Goal: Communication & Community: Answer question/provide support

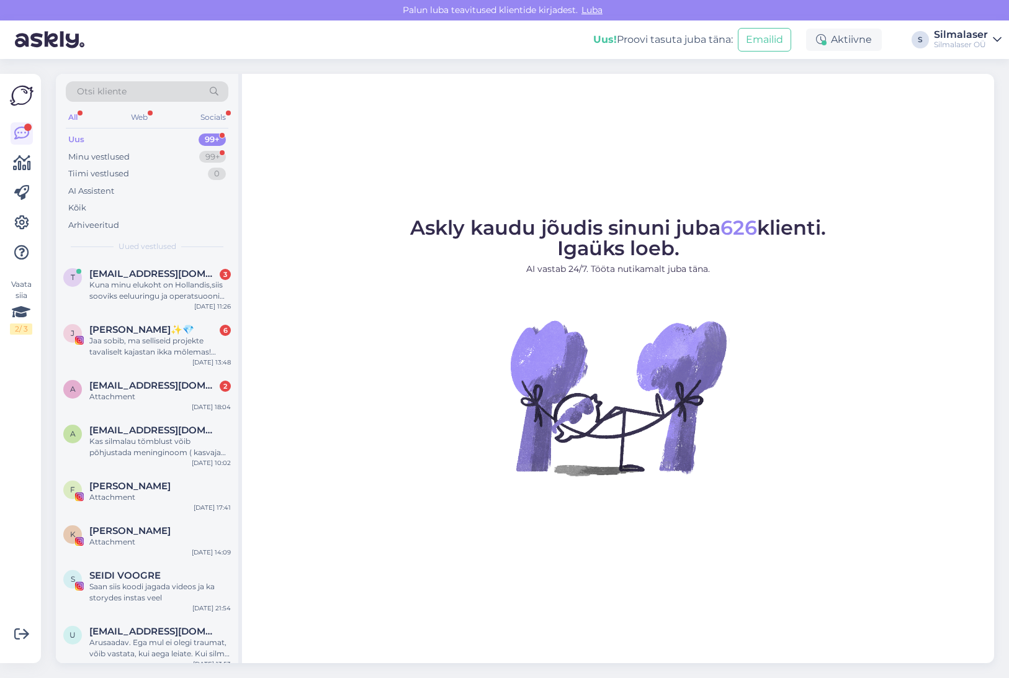
click at [92, 142] on div "Uus 99+" at bounding box center [147, 139] width 163 height 17
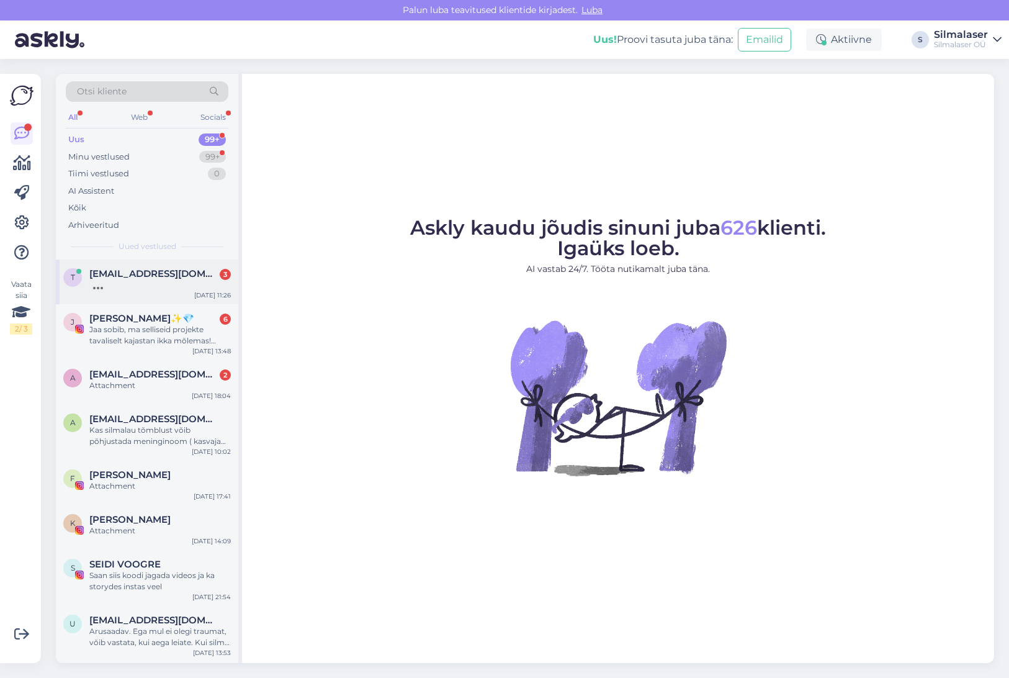
click at [133, 276] on span "[EMAIL_ADDRESS][DOMAIN_NAME]" at bounding box center [153, 273] width 129 height 11
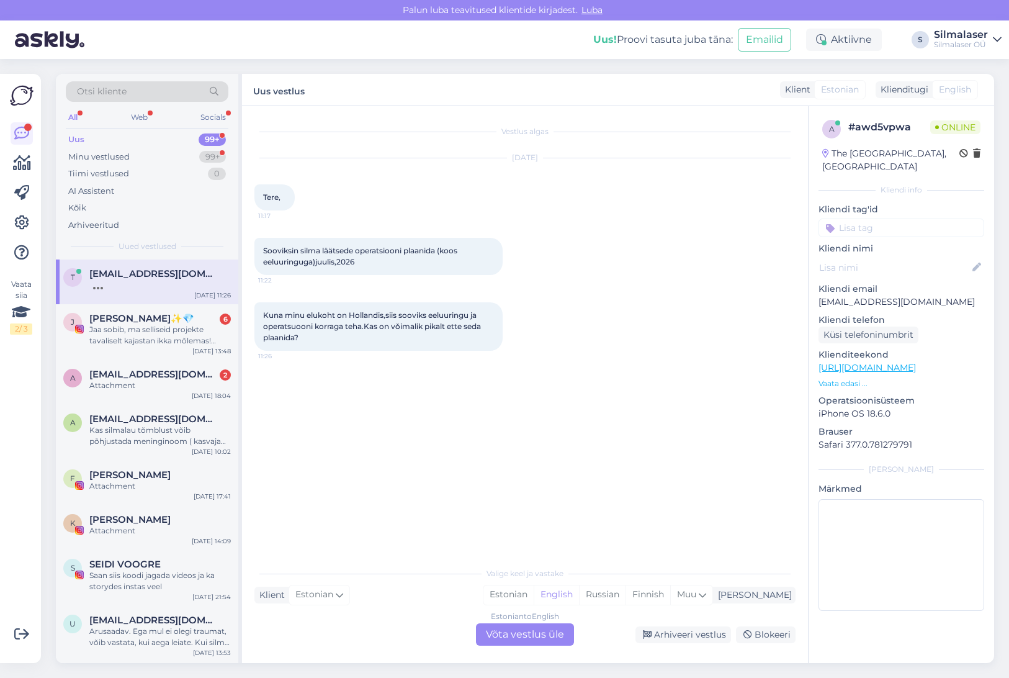
click at [459, 595] on div "Klient Estonian Mina Estonian English Russian Finnish Muu" at bounding box center [524, 594] width 541 height 17
click at [534, 598] on div "Estonian" at bounding box center [508, 594] width 50 height 19
click at [840, 91] on span "Estonian" at bounding box center [840, 89] width 38 height 13
click at [550, 639] on div "Estonian to Estonian Võta vestlus üle" at bounding box center [525, 634] width 98 height 22
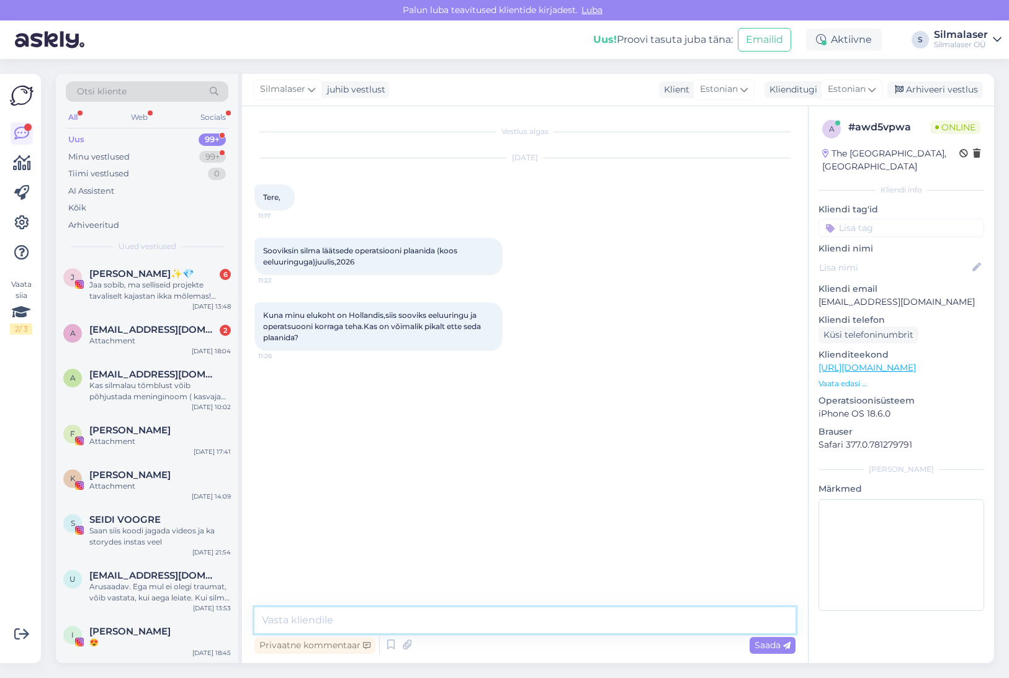
click at [501, 617] on textarea at bounding box center [524, 620] width 541 height 26
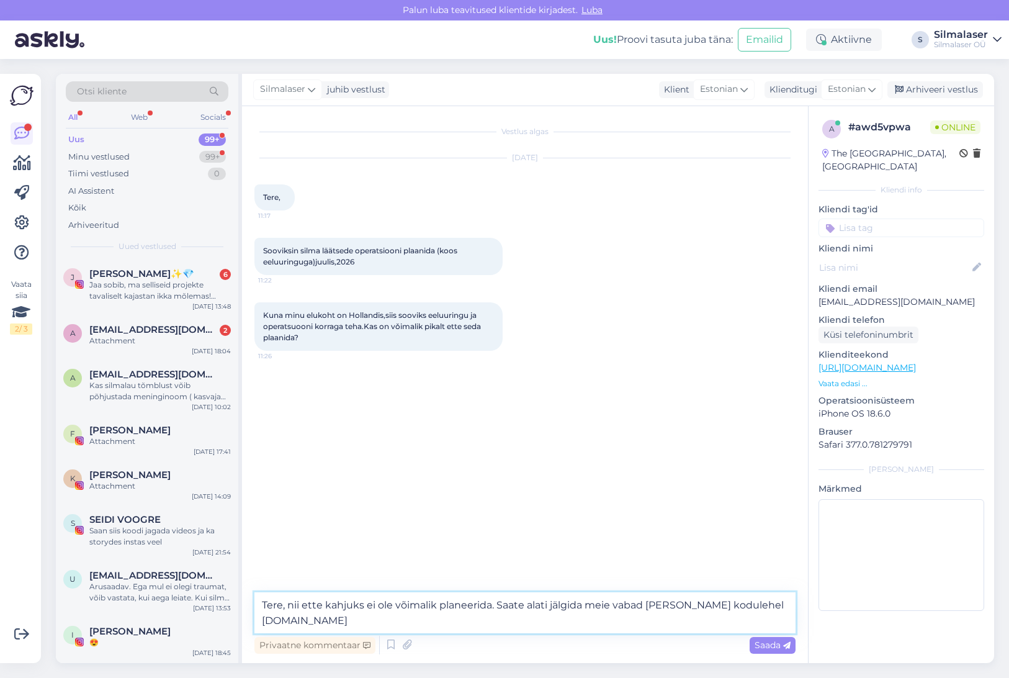
type textarea "Tere, nii ette kahjuks ei ole võimalik planeerida. Saate alati jälgida meie vab…"
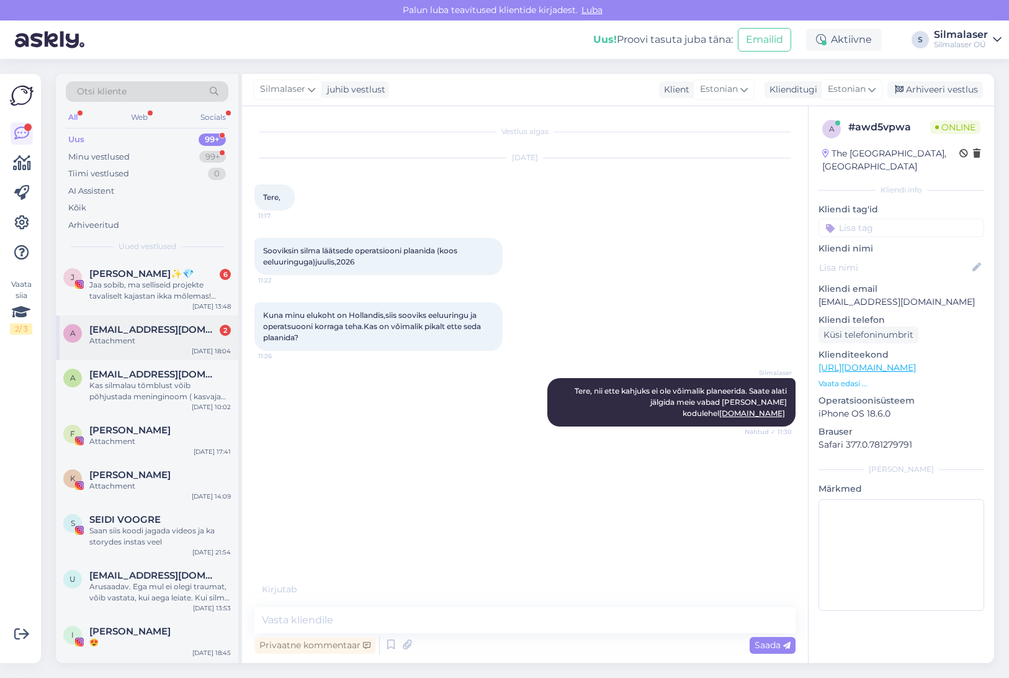
click at [127, 346] on div "a amjokelafin@gmail.com 2 Attachment Aug 5 18:04" at bounding box center [147, 337] width 182 height 45
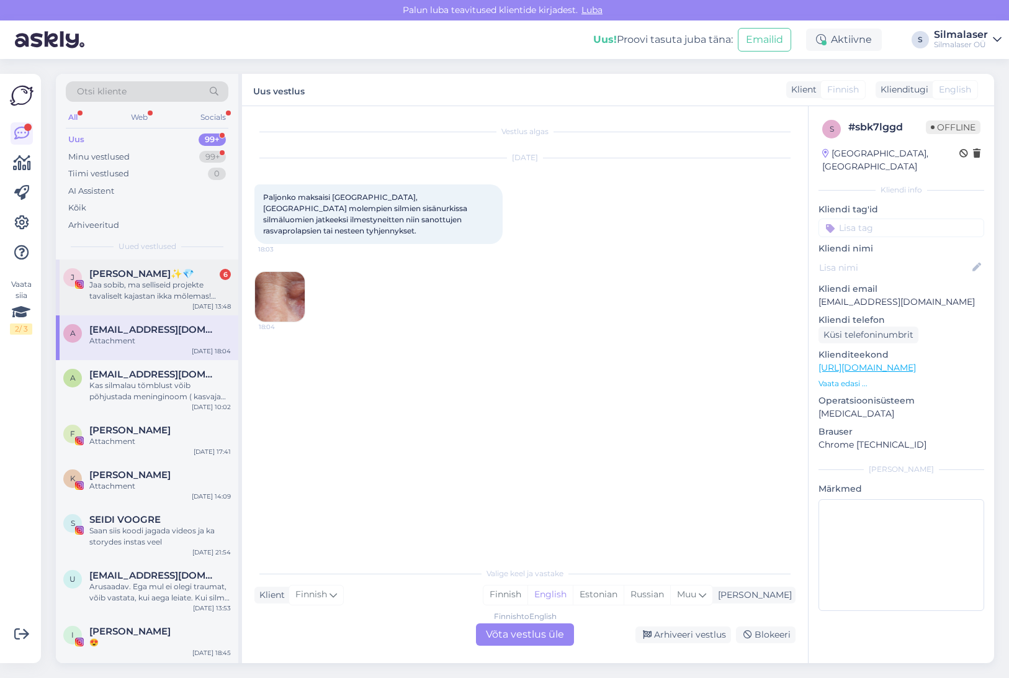
click at [114, 294] on div "Jaa sobib, ma selliseid projekte tavaliselt kajastan ikka mõlemas! Tiktokis roh…" at bounding box center [159, 290] width 141 height 22
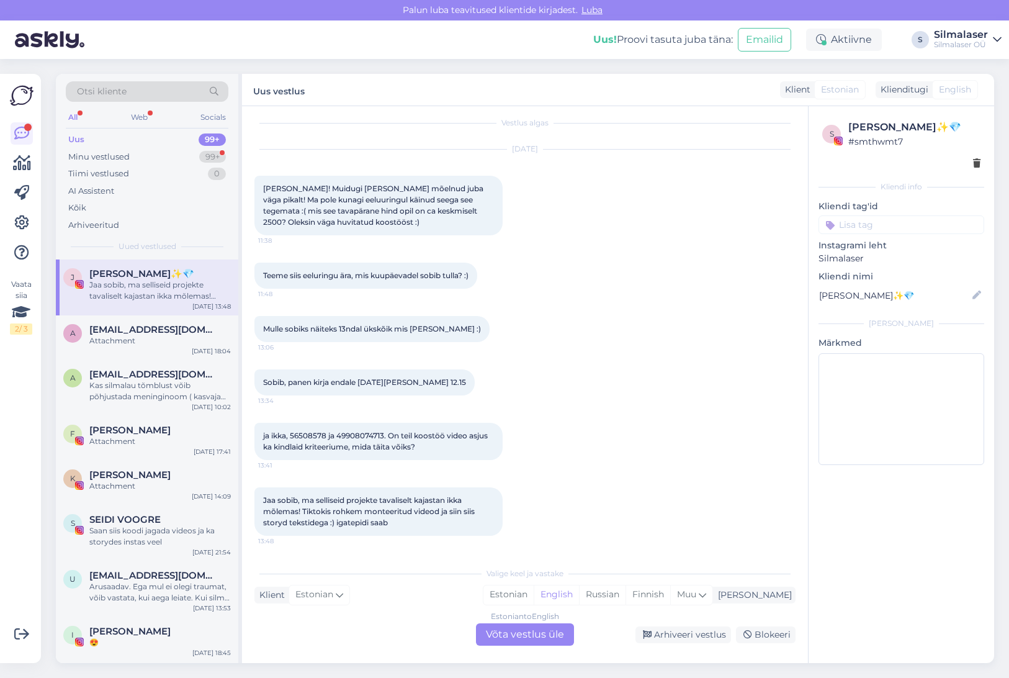
click at [516, 625] on div "Estonian to English Võta vestlus üle" at bounding box center [525, 634] width 98 height 22
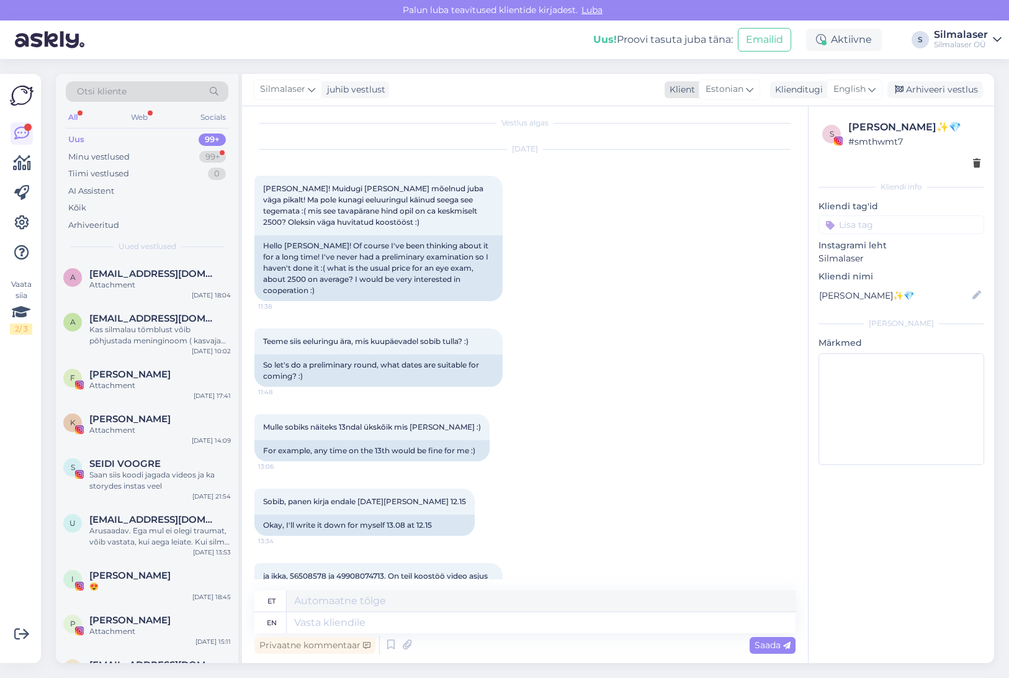
click at [726, 95] on span "Estonian" at bounding box center [725, 90] width 38 height 14
click at [572, 111] on div "Vestlus algas Aug 6 2025 Tere Silmalaser! Muidugi olen mõelnud juba väga pikalt…" at bounding box center [525, 384] width 566 height 557
click at [339, 602] on textarea at bounding box center [541, 600] width 509 height 21
type textarea "T"
click at [113, 325] on div "Kas silmalau tõmblust võib põhjustada meninginoom ( kasvaja silmanarvi piirkonn…" at bounding box center [159, 335] width 141 height 22
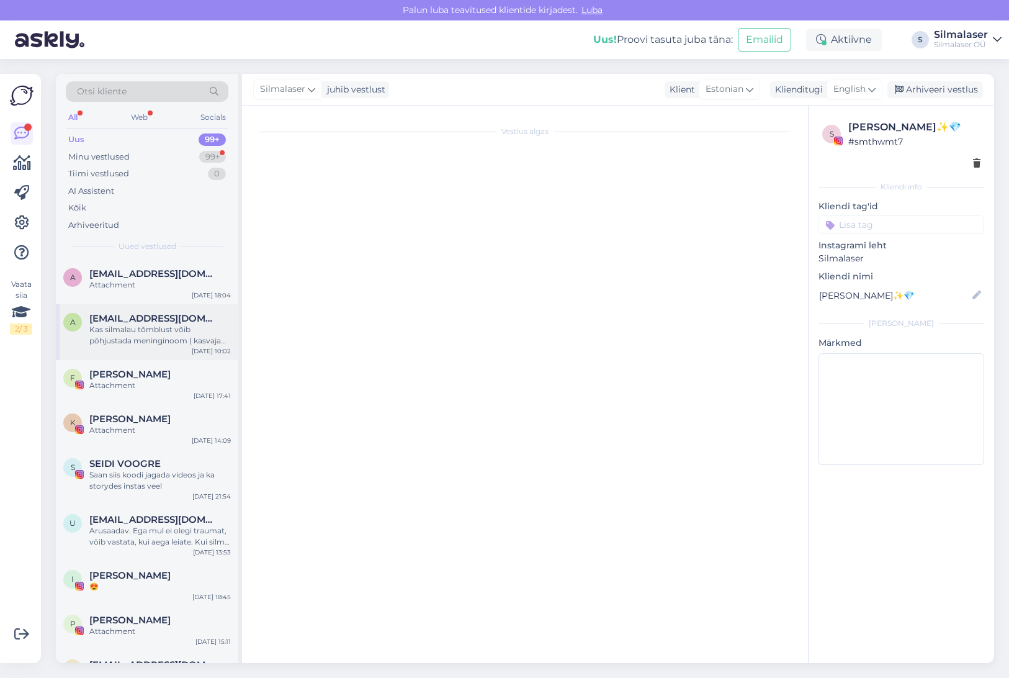
scroll to position [0, 0]
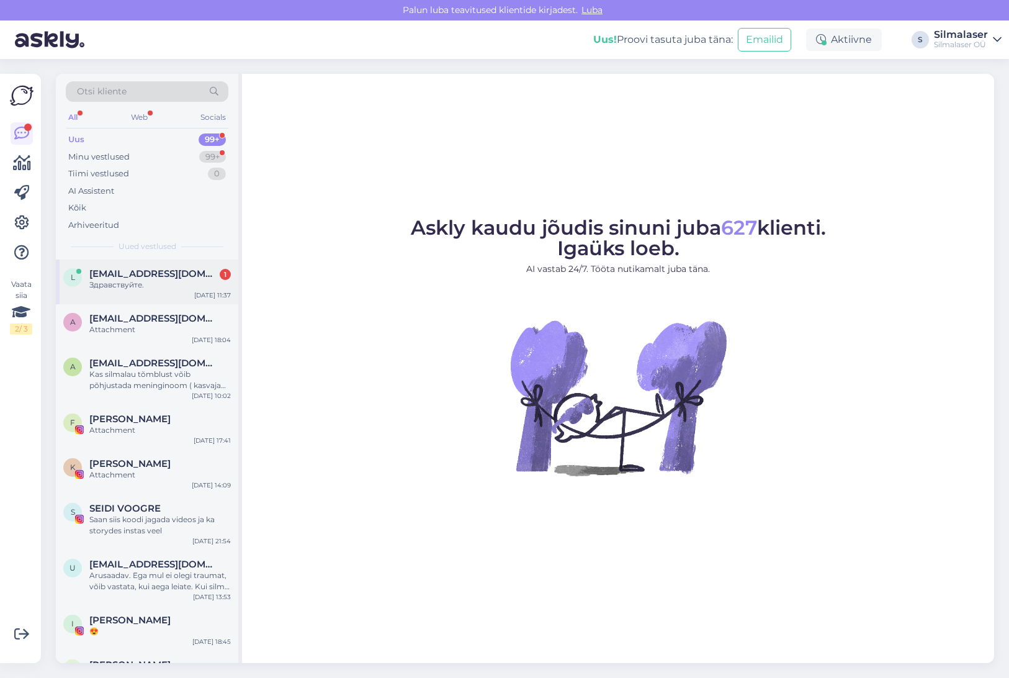
click at [198, 276] on div "[EMAIL_ADDRESS][DOMAIN_NAME] 1" at bounding box center [159, 273] width 141 height 11
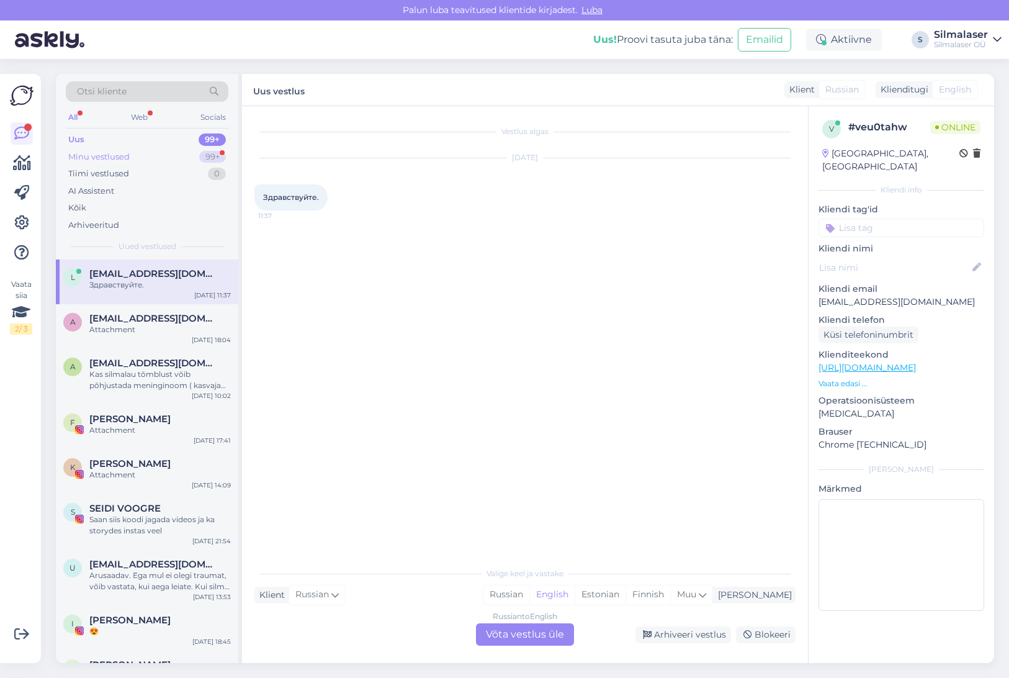
click at [137, 158] on div "Minu vestlused 99+" at bounding box center [147, 156] width 163 height 17
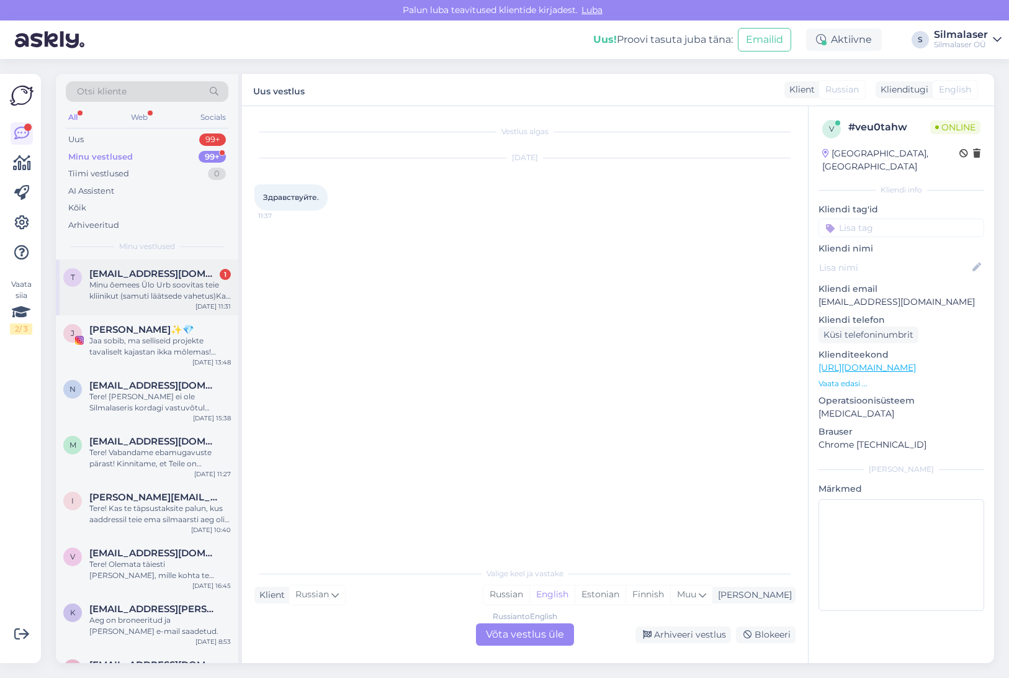
click at [143, 275] on span "[EMAIL_ADDRESS][DOMAIN_NAME]" at bounding box center [153, 273] width 129 height 11
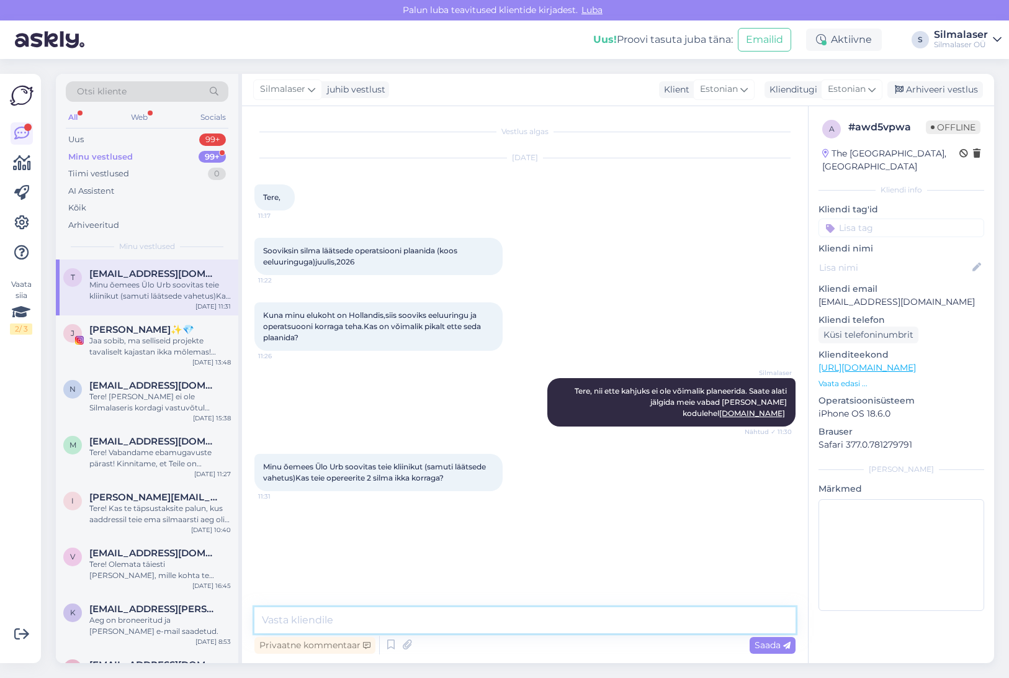
click at [368, 613] on textarea at bounding box center [524, 620] width 541 height 26
type textarea "Ü"
type textarea "M"
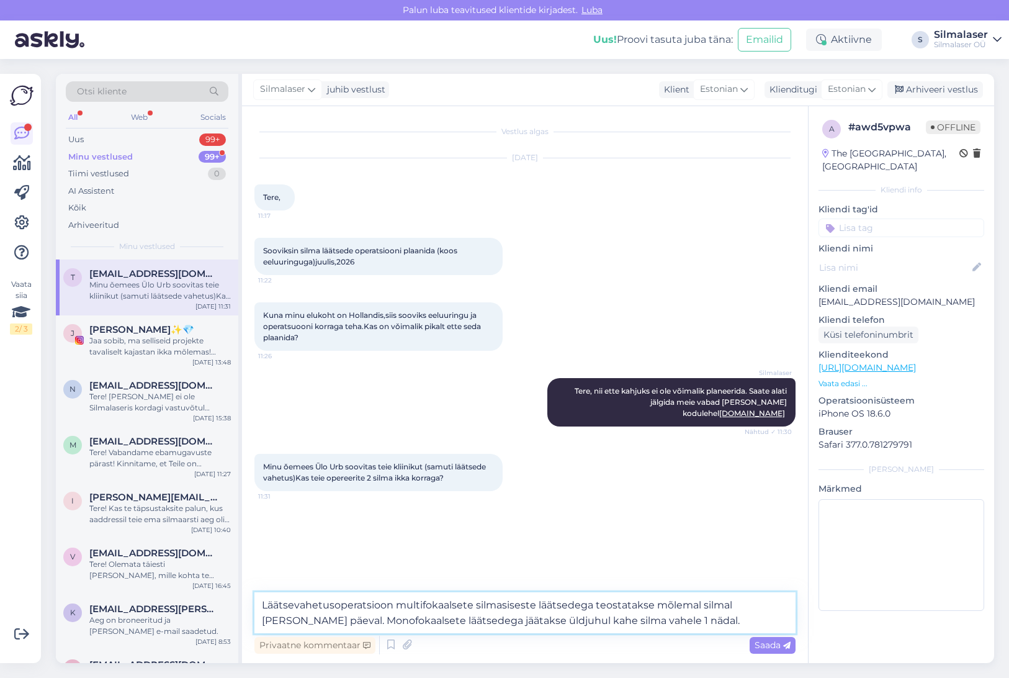
type textarea "Läätsevahetusoperatsioon multifokaalsete silmasiseste läätsedega teostatakse mõ…"
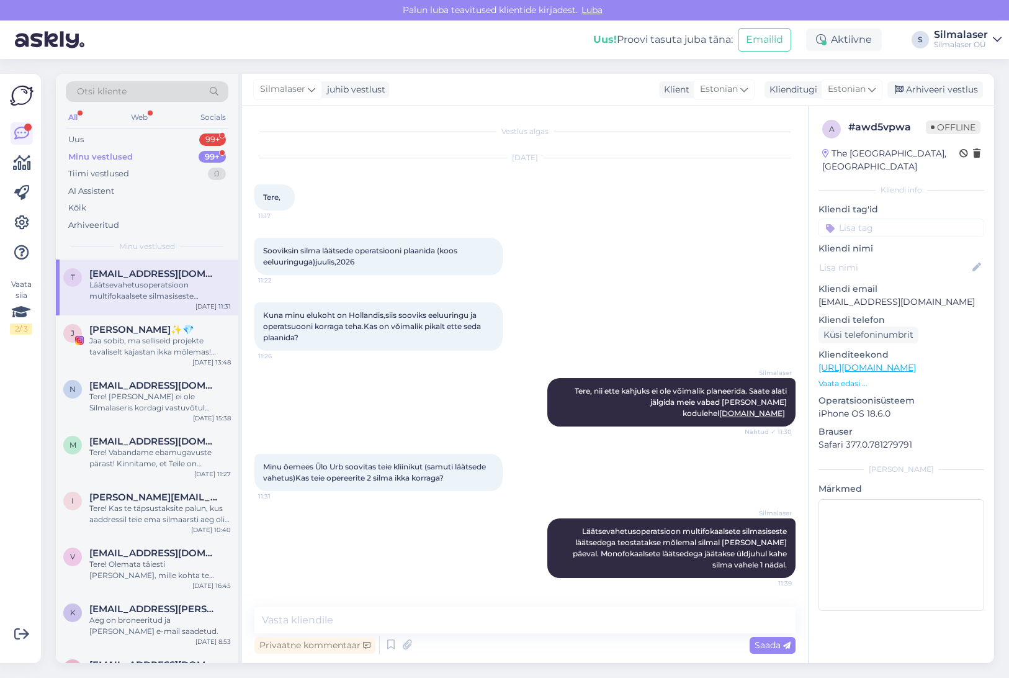
click at [160, 152] on div "Minu vestlused 99+" at bounding box center [147, 156] width 163 height 17
click at [131, 139] on div "Uus 99+" at bounding box center [147, 139] width 163 height 17
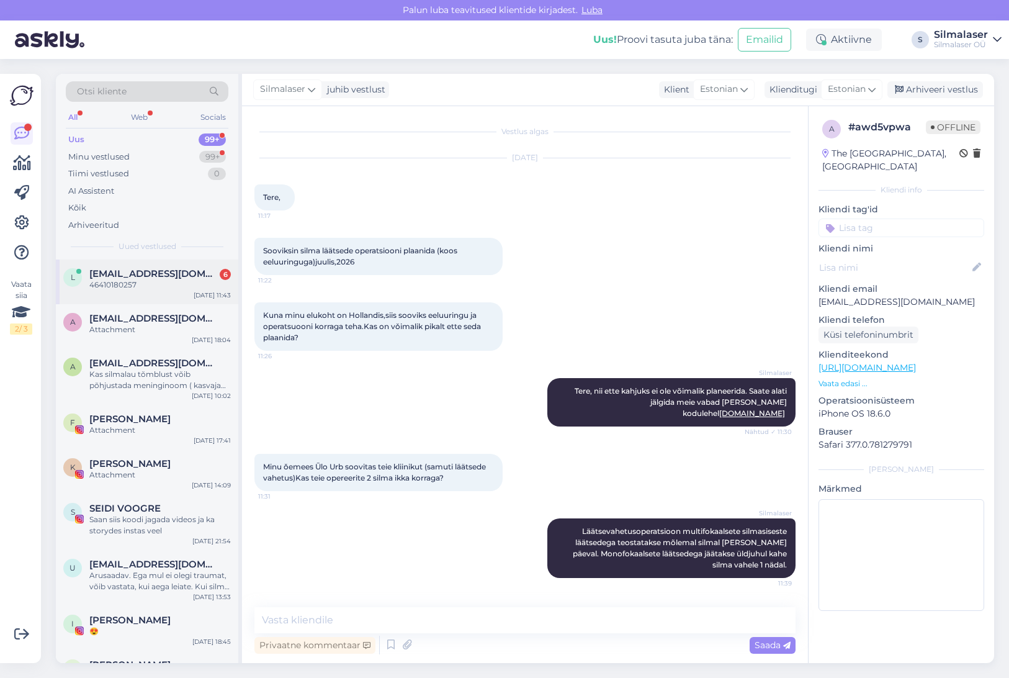
click at [129, 276] on span "[EMAIL_ADDRESS][DOMAIN_NAME]" at bounding box center [153, 273] width 129 height 11
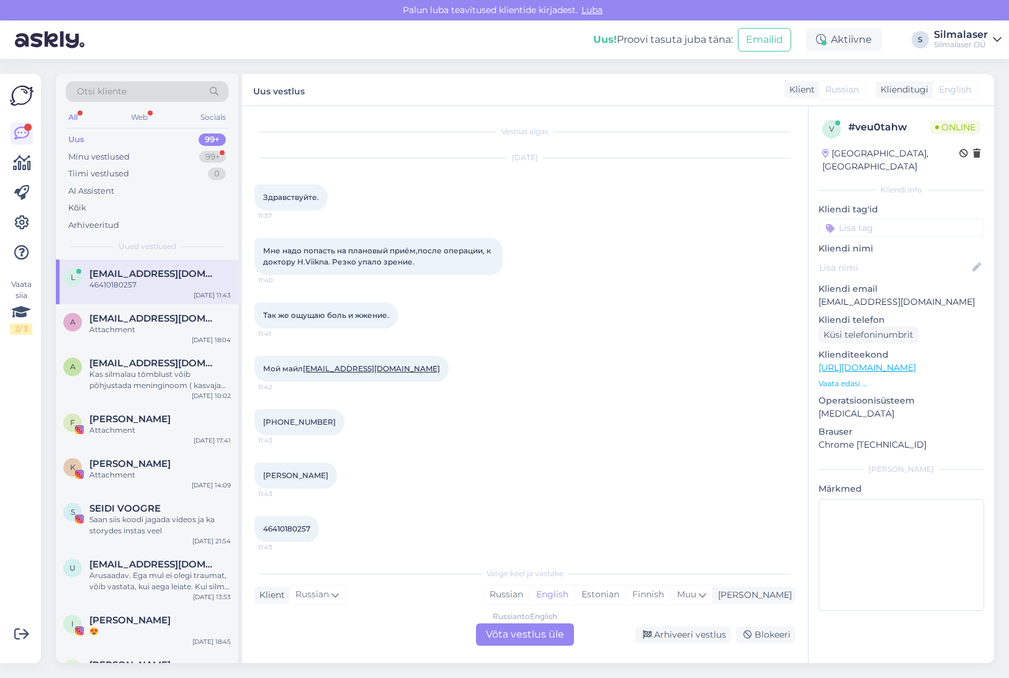
scroll to position [6, 0]
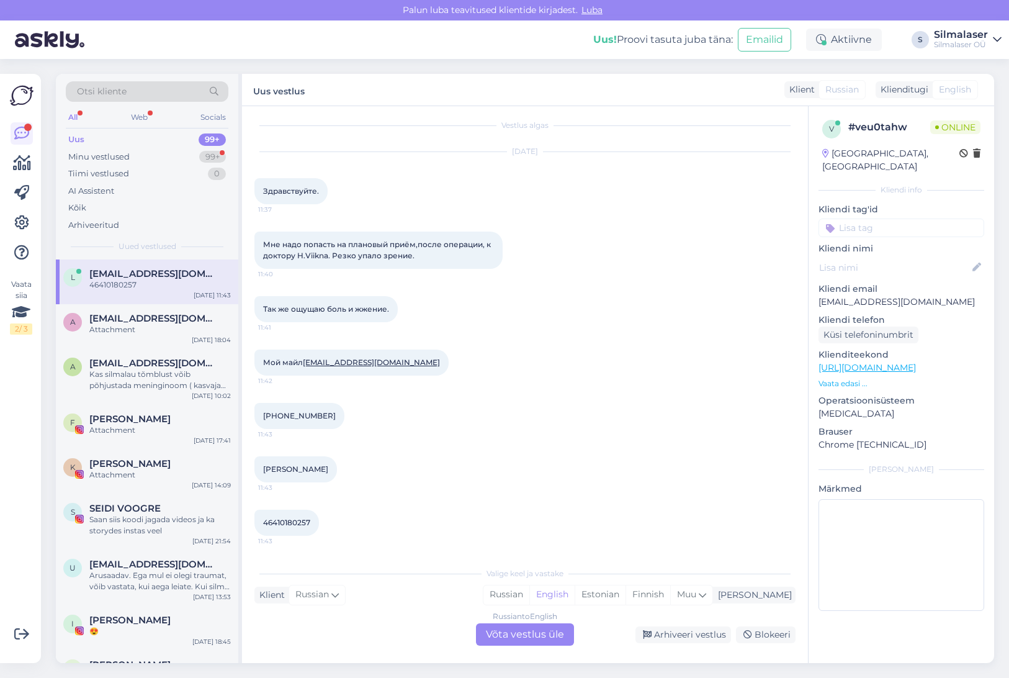
click at [845, 86] on span "Russian" at bounding box center [842, 89] width 34 height 13
drag, startPoint x: 498, startPoint y: 640, endPoint x: 587, endPoint y: 509, distance: 158.5
click at [496, 638] on div "Russian to English Võta vestlus üle" at bounding box center [525, 634] width 98 height 22
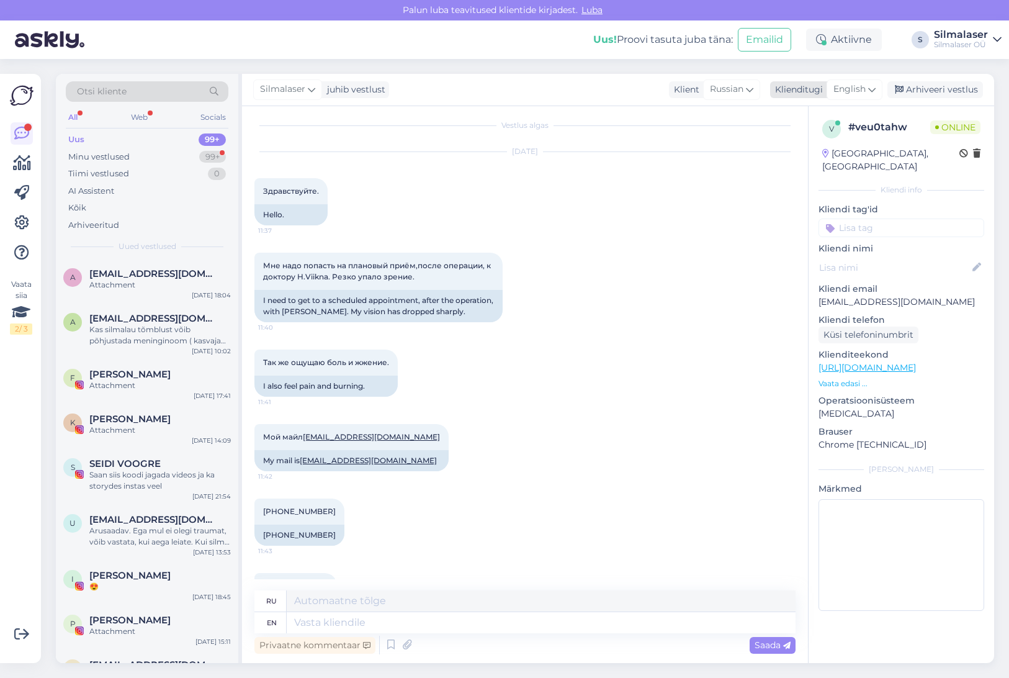
click at [848, 86] on span "English" at bounding box center [849, 90] width 32 height 14
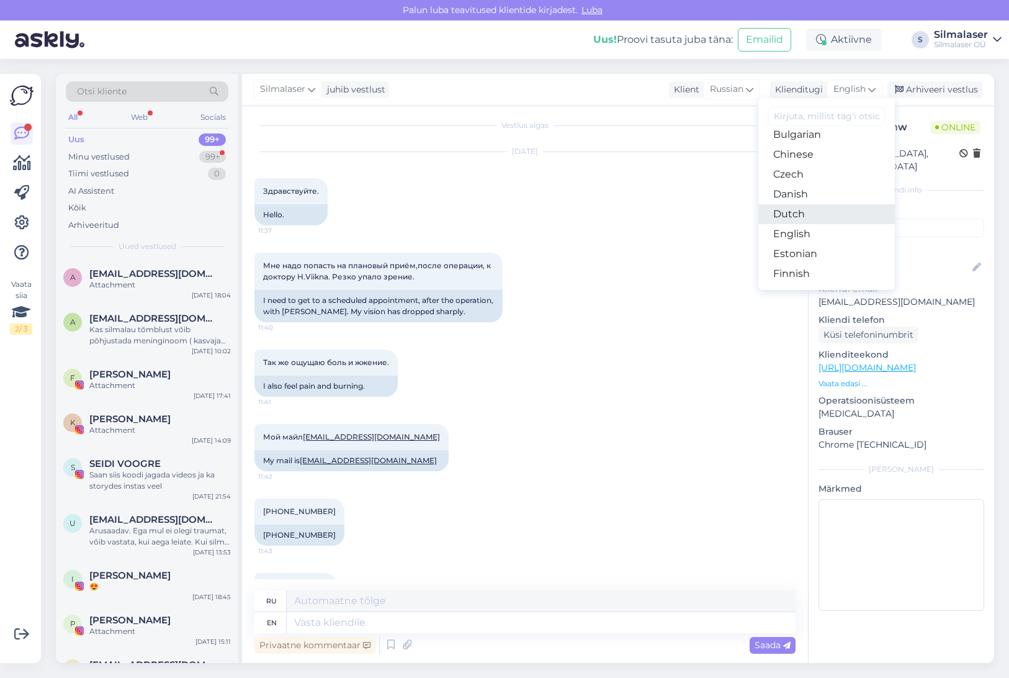
scroll to position [63, 0]
click at [791, 242] on link "Estonian" at bounding box center [826, 240] width 137 height 20
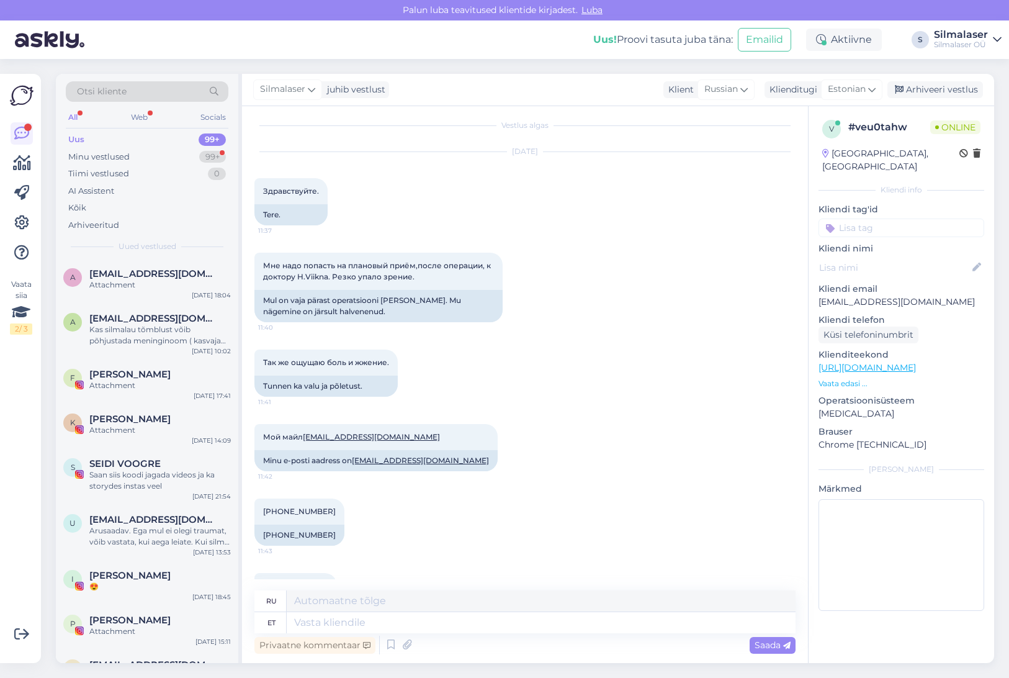
click at [658, 268] on div "Мне надо попасть на плановый приём,после операции, к доктору H.Viikna. Резко уп…" at bounding box center [524, 287] width 541 height 97
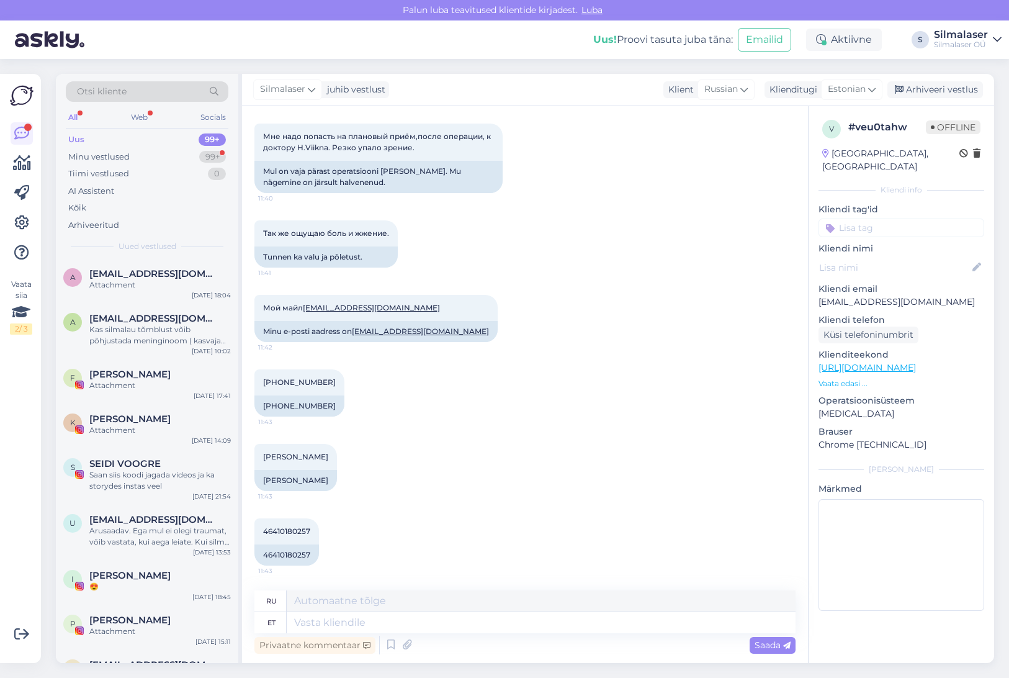
scroll to position [135, 0]
click at [292, 549] on div "46410180257" at bounding box center [286, 554] width 65 height 21
click at [290, 550] on div "46410180257" at bounding box center [286, 554] width 65 height 21
copy div "46410180257"
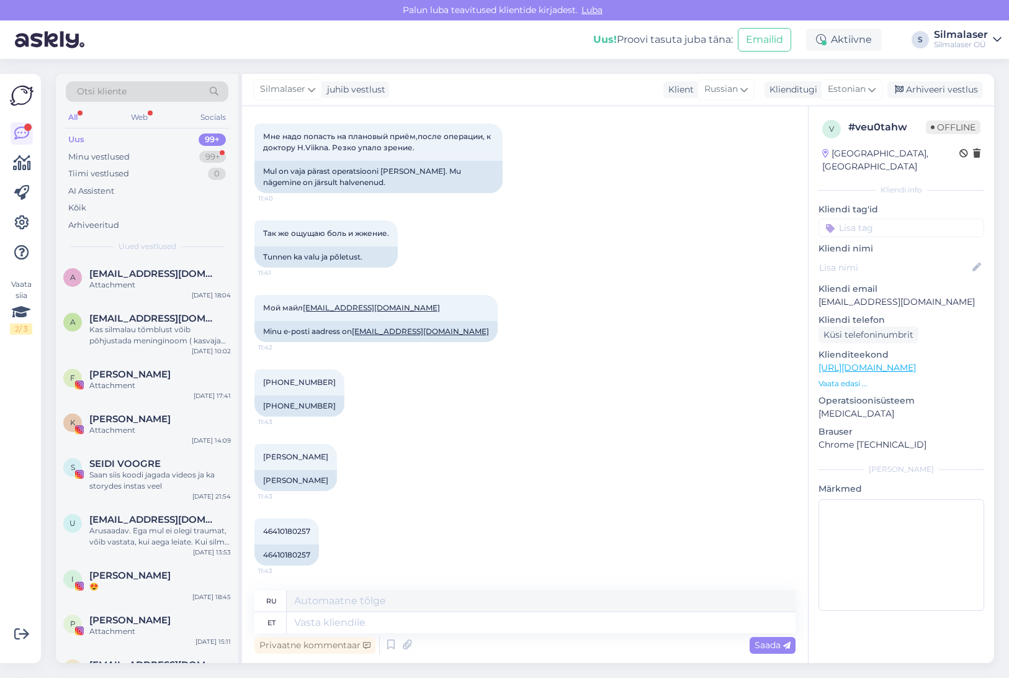
click at [503, 522] on div "46410180257 11:43 46410180257" at bounding box center [524, 542] width 541 height 74
click at [293, 627] on textarea at bounding box center [541, 622] width 509 height 21
drag, startPoint x: 263, startPoint y: 531, endPoint x: 312, endPoint y: 532, distance: 49.7
click at [312, 532] on div "46410180257 11:43" at bounding box center [286, 531] width 65 height 26
copy span "46410180257"
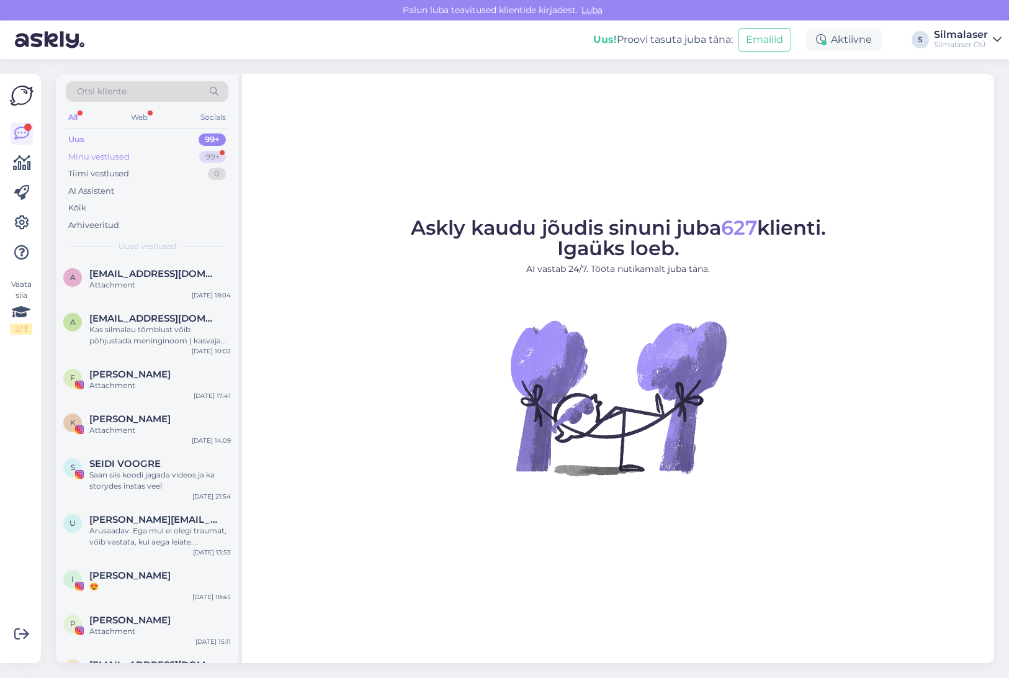
click at [93, 149] on div "Minu vestlused 99+" at bounding box center [147, 156] width 163 height 17
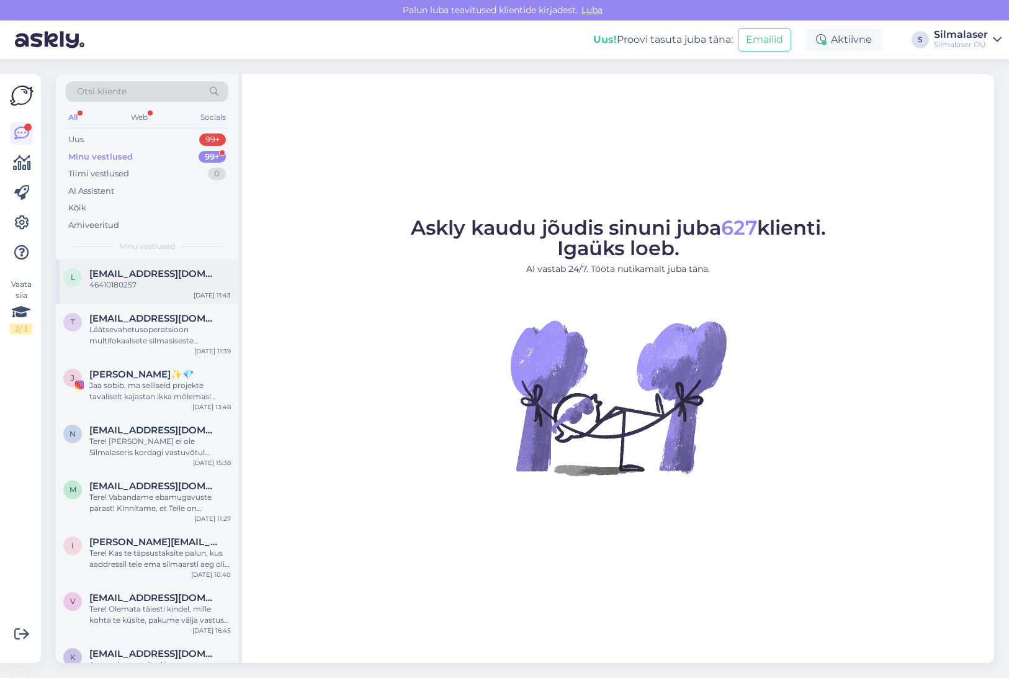
click at [112, 289] on div "l [EMAIL_ADDRESS][DOMAIN_NAME] 46410180257 [DATE] 11:43" at bounding box center [147, 281] width 182 height 45
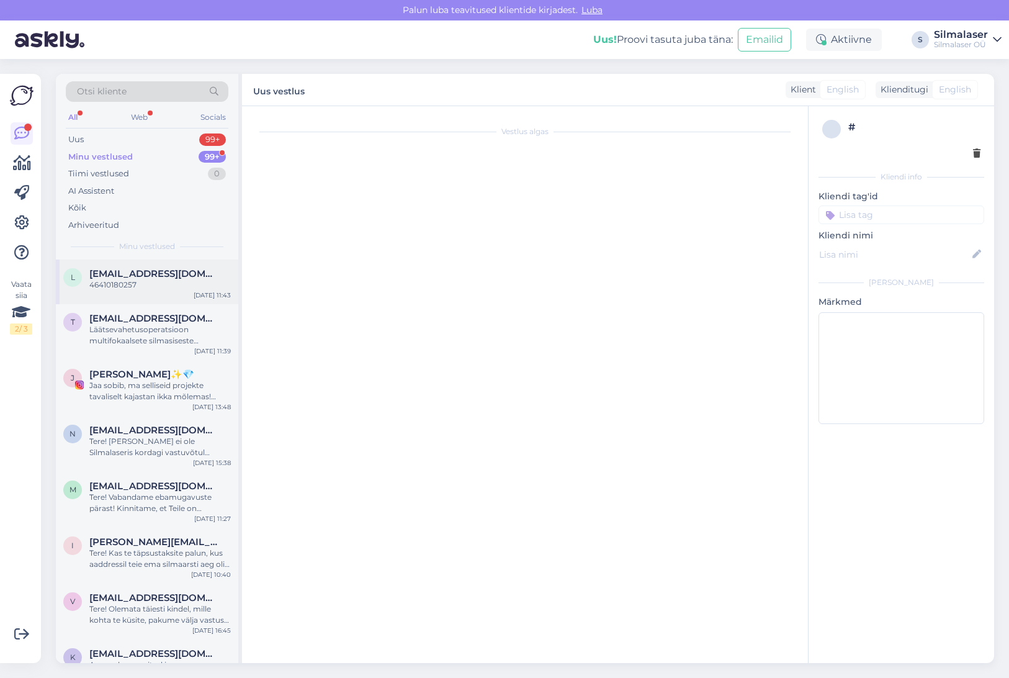
scroll to position [135, 0]
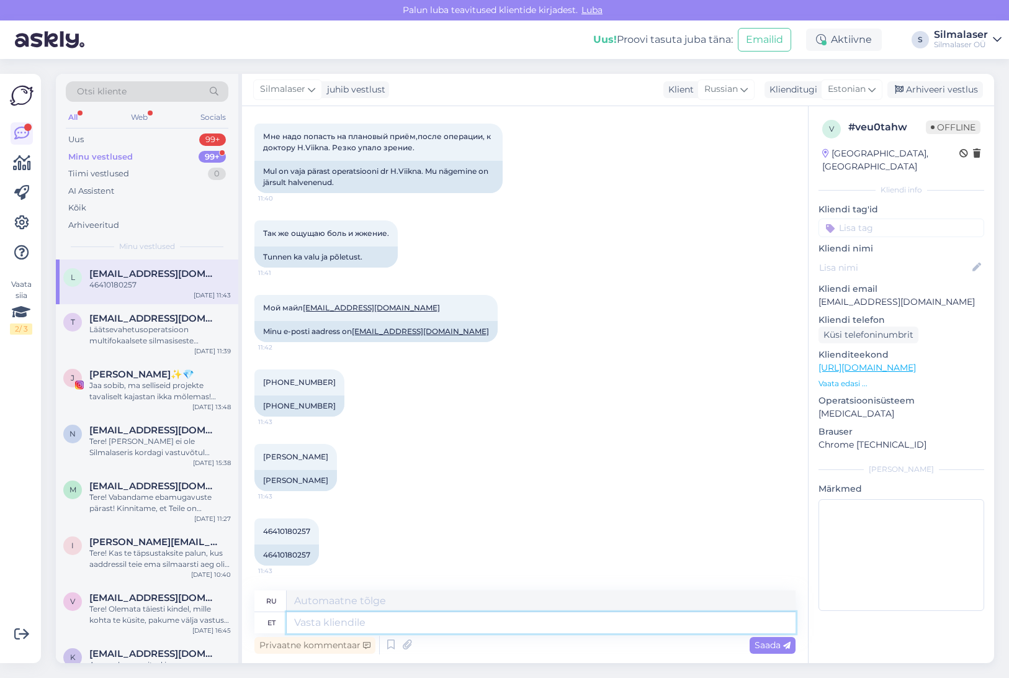
click at [377, 621] on textarea at bounding box center [541, 622] width 509 height 21
type textarea "Tere!"
type textarea "Привет!"
type textarea "Tere! [GEOGRAPHIC_DATA]"
type textarea "Здравствуйте! Пожалуйста."
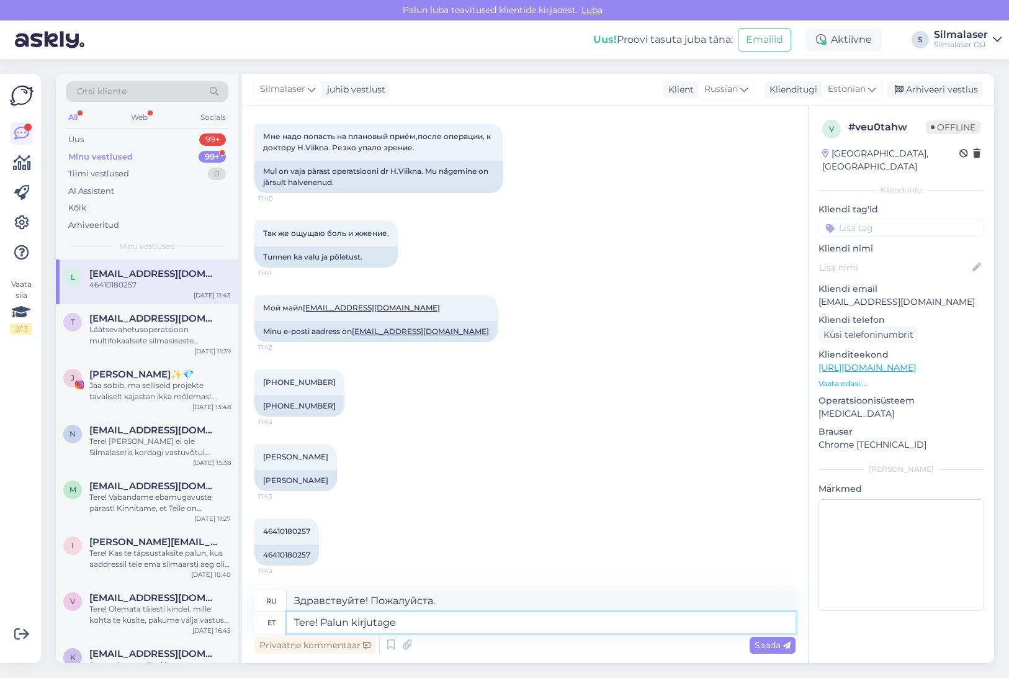
type textarea "Tere! Palun kirjutage"
type textarea "Здравствуйте! Пожалуйста, напишите."
type textarea "Tere! Palun kirjutage sel"
type textarea "Здравствуйте! Пожалуйста, напишите это."
type textarea "Tere! Palun kirjutage sellele m"
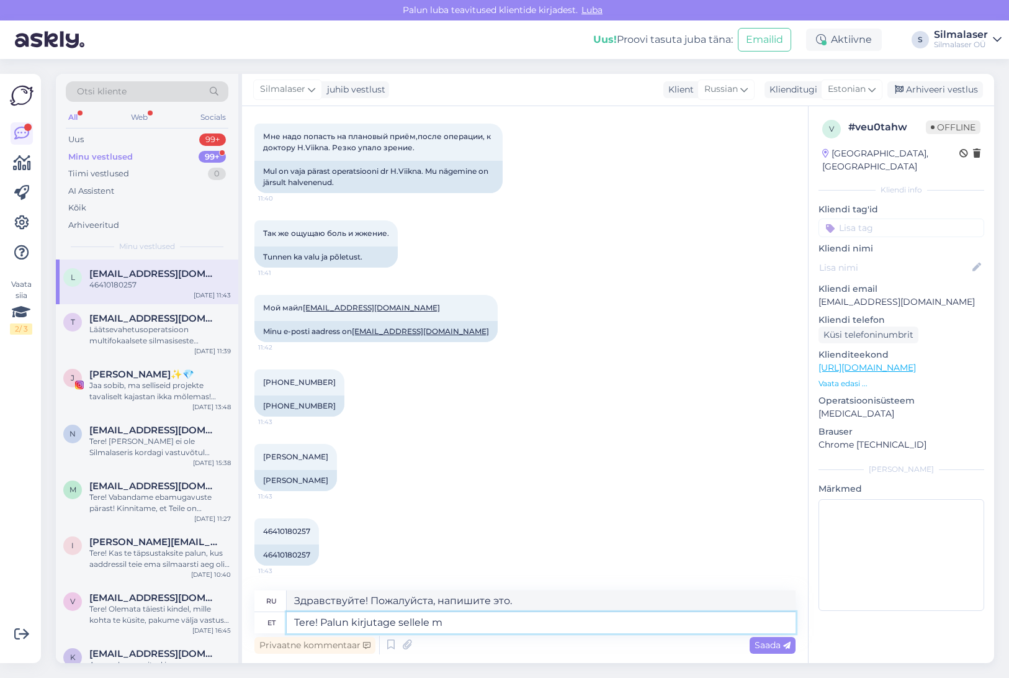
type textarea "Здравствуйте! Пожалуйста, напишите сюда."
type textarea "Tere! Palun kirjutage sellele meiliaadressile"
type textarea "Здравствуйте! Пожалуйста, напишите на этот адрес электронной почты."
type textarea "Tere! Palun kirjutage sellele meiliaadressile silmakirurgia"
type textarea "Здравствуйте! Пожалуйста, напишите на этот адрес электронной почты по поводу оп…"
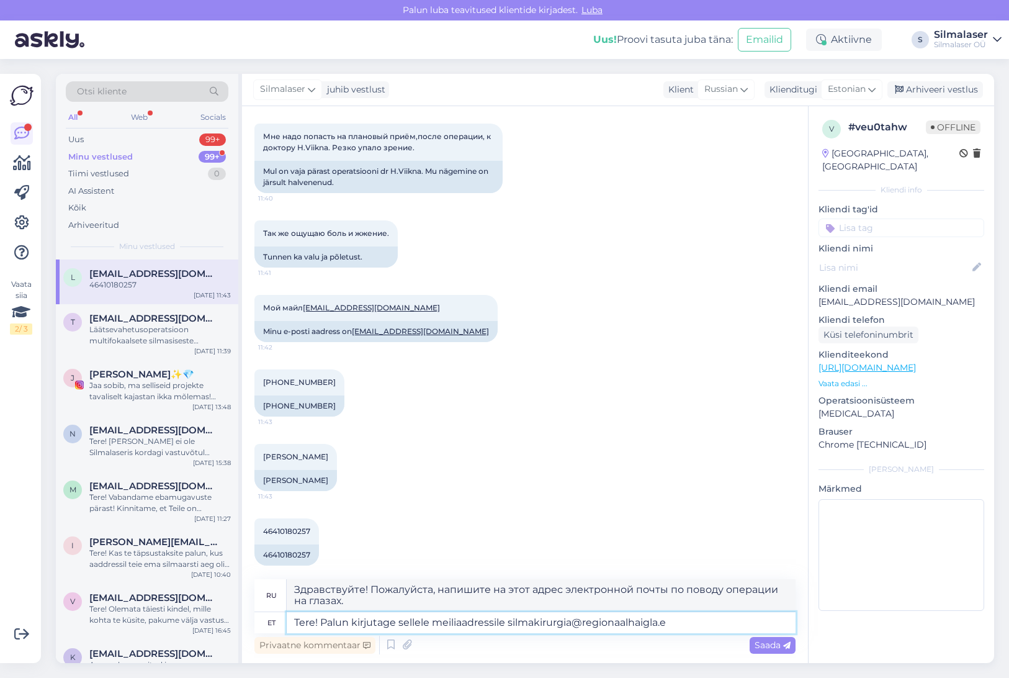
type textarea "Tere! Palun kirjutage sellele meiliaadressile [EMAIL_ADDRESS][DOMAIN_NAME]"
type textarea "Здравствуйте! Пожалуйста, напишите на этот адрес электронной почты: [EMAIL_ADDR…"
type textarea "Tere! Palun kirjutage sellele meiliaadressile [EMAIL_ADDRESS][DOMAIN_NAME] või …"
type textarea "Здравствуйте! Пожалуйста, напишите на этот адрес электронной почты [EMAIL_ADDRE…"
type textarea "Tere! Palun kirjutage sellele meiliaadressile [EMAIL_ADDRESS][DOMAIN_NAME] või …"
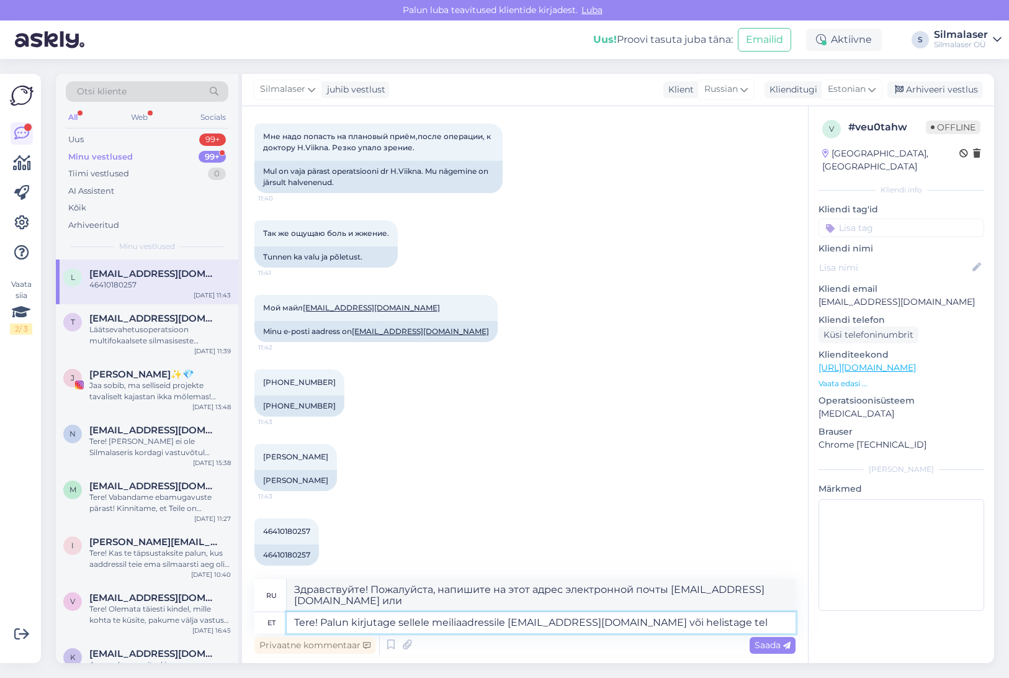
type textarea "Здравствуйте! Напишите нам на этот адрес электронной почты [EMAIL_ADDRESS][DOMA…"
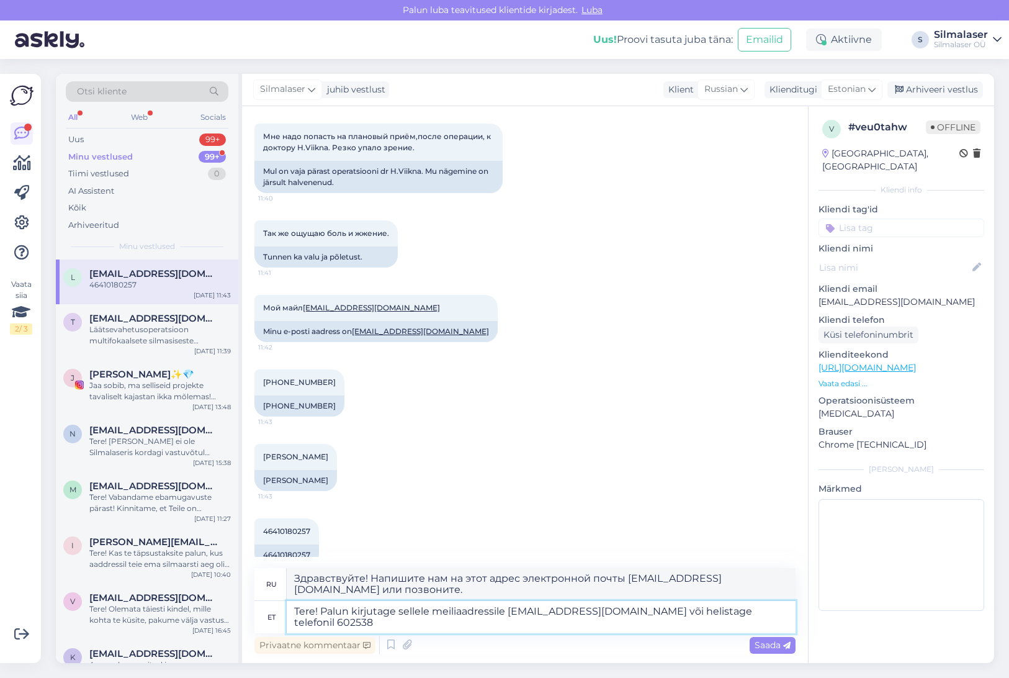
type textarea "Tere! Palun kirjutage sellele meiliaadressile [EMAIL_ADDRESS][DOMAIN_NAME] või …"
type textarea "Здравствуйте! Напишите на этот адрес электронной почты [EMAIL_ADDRESS][DOMAIN_N…"
type textarea "Tere! Palun kirjutage sellele meiliaadressile [EMAIL_ADDRESS][DOMAIN_NAME] või …"
type textarea "Здравствуйте! Напишите нам на этот адрес электронной почты [EMAIL_ADDRESS][DOMA…"
type textarea "Tere! Palun kirjutage sellele meiliaadressile [EMAIL_ADDRESS][DOMAIN_NAME] või …"
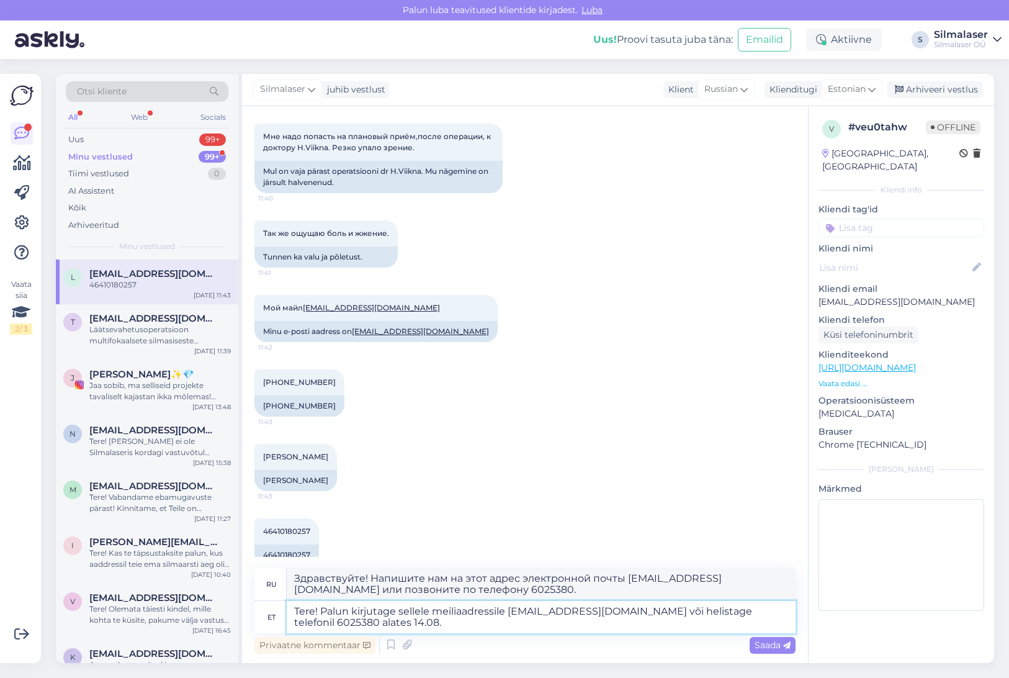
type textarea "Здравствуйте! Пожалуйста, напишите на этот адрес электронной почты [EMAIL_ADDRE…"
type textarea "Tere! Palun kirjutage sellele meiliaadressile [EMAIL_ADDRESS][DOMAIN_NAME] või …"
type textarea "Здравствуйте! Напишите нам на этот адрес электронной почты [EMAIL_ADDRESS][DOMA…"
type textarea "Tere! Palun kirjutage sellele meiliaadressile [EMAIL_ADDRESS][DOMAIN_NAME] või …"
type textarea "Здравствуйте! Напишите на этот адрес электронной почты [EMAIL_ADDRESS][DOMAIN_N…"
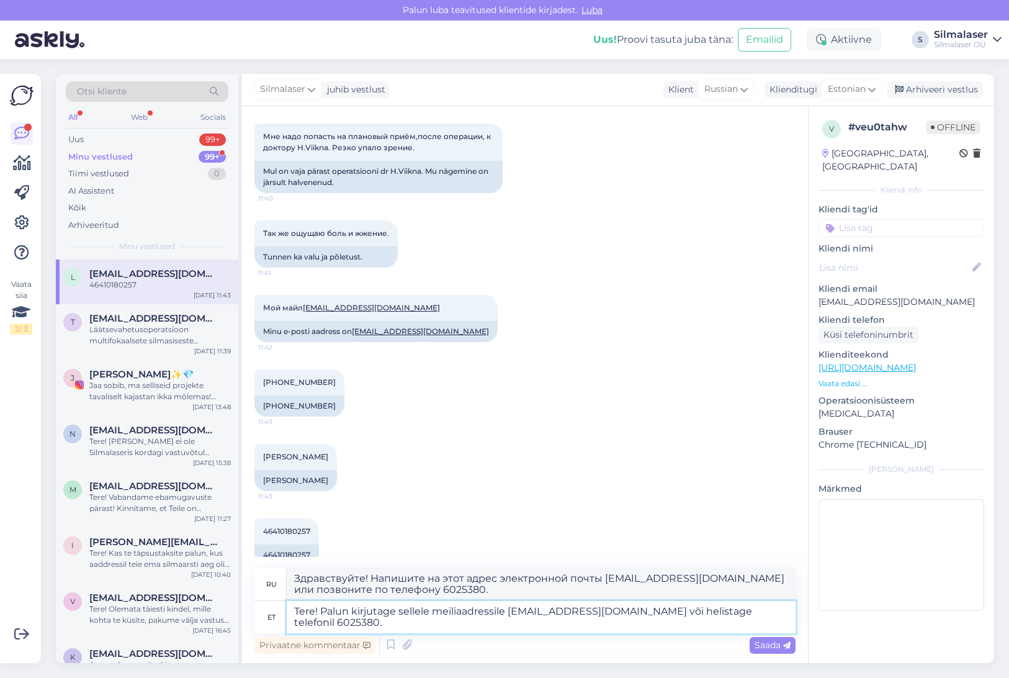
type textarea "Tere! Palun kirjutage sellele meiliaadressile [EMAIL_ADDRESS][DOMAIN_NAME] või …"
type textarea "Здравствуйте! Напишите нам на адрес электронной почты [EMAIL_ADDRESS][DOMAIN_NA…"
type textarea "Tere! Palun kirjutage sellele meiliaadressile [EMAIL_ADDRESS][DOMAIN_NAME] või …"
type textarea "Здравствуйте! Напишите нам на адрес электронной почты [EMAIL_ADDRESS][DOMAIN_NA…"
type textarea "Tere! Palun kirjutage sellele meiliaadressile [EMAIL_ADDRESS][DOMAIN_NAME] või …"
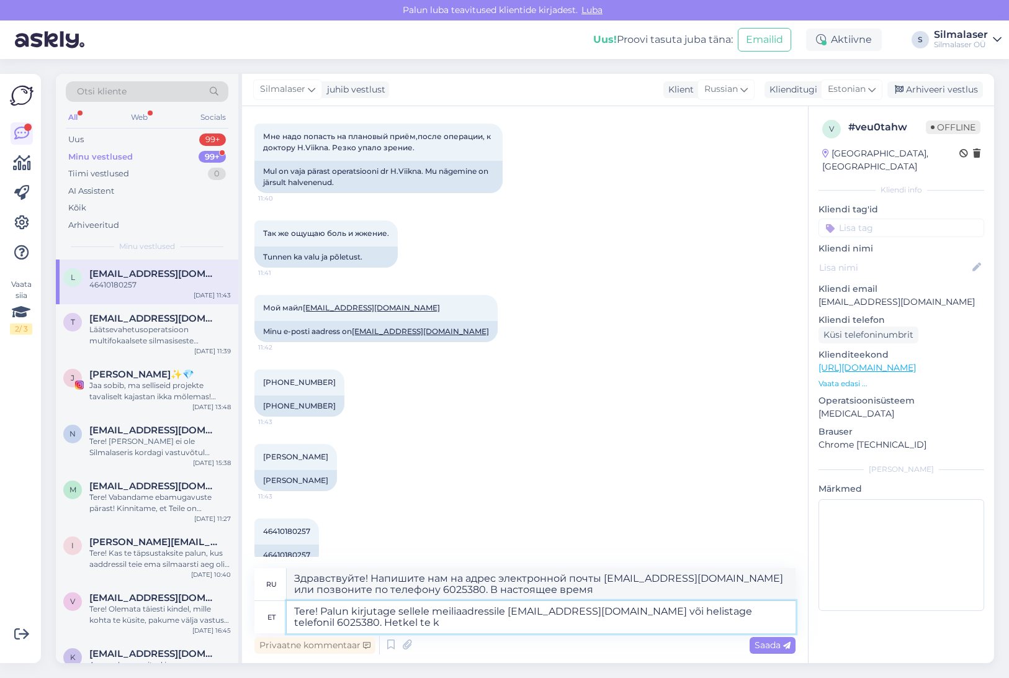
type textarea "Здравствуйте! Напишите на этот адрес электронной почты [EMAIL_ADDRESS][DOMAIN_N…"
type textarea "Tere! Palun kirjutage sellele meiliaadressile [EMAIL_ADDRESS][DOMAIN_NAME] või …"
type textarea "Здравствуйте! Напишите нам на адрес электронной почты [EMAIL_ADDRESS][DOMAIN_NA…"
type textarea "Tere! Palun kirjutage sellele meiliaadressile [EMAIL_ADDRESS][DOMAIN_NAME] või …"
type textarea "Здравствуйте! Напишите на этот адрес электронной почты [EMAIL_ADDRESS][DOMAIN_N…"
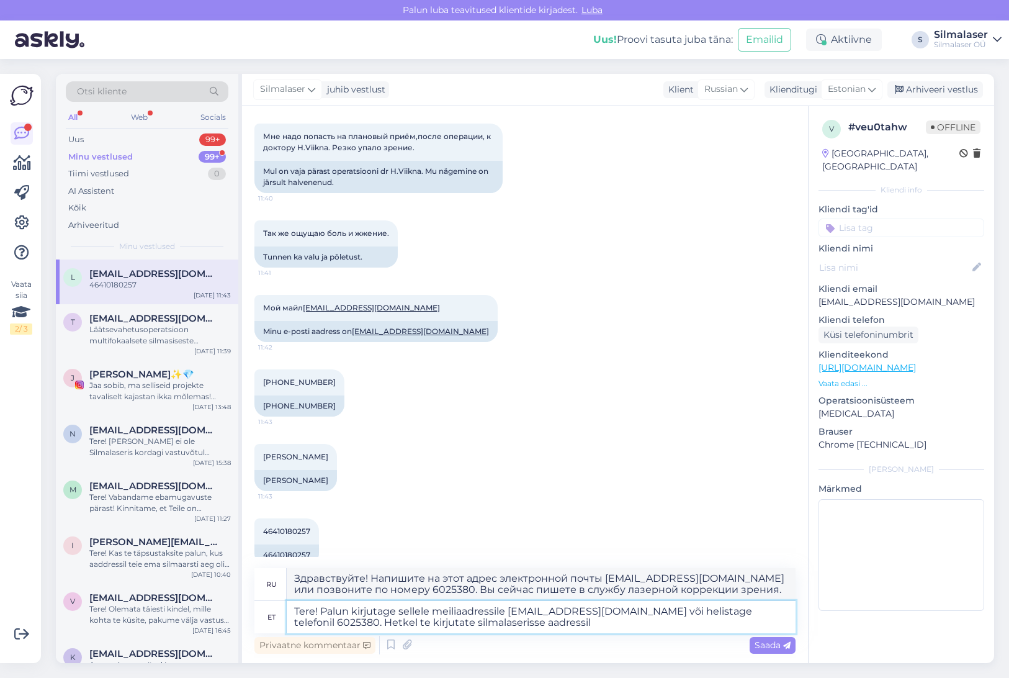
type textarea "Tere! Palun kirjutage sellele meiliaadressile [EMAIL_ADDRESS][DOMAIN_NAME] või …"
type textarea "Здравствуйте! Напишите на этот адрес электронной почты [EMAIL_ADDRESS][DOMAIN_N…"
type textarea "Tere! Palun kirjutage sellele meiliaadressile [EMAIL_ADDRESS][DOMAIN_NAME] või …"
type textarea "Здравствуйте! Напишите на этот адрес электронной почты [EMAIL_ADDRESS][DOMAIN_N…"
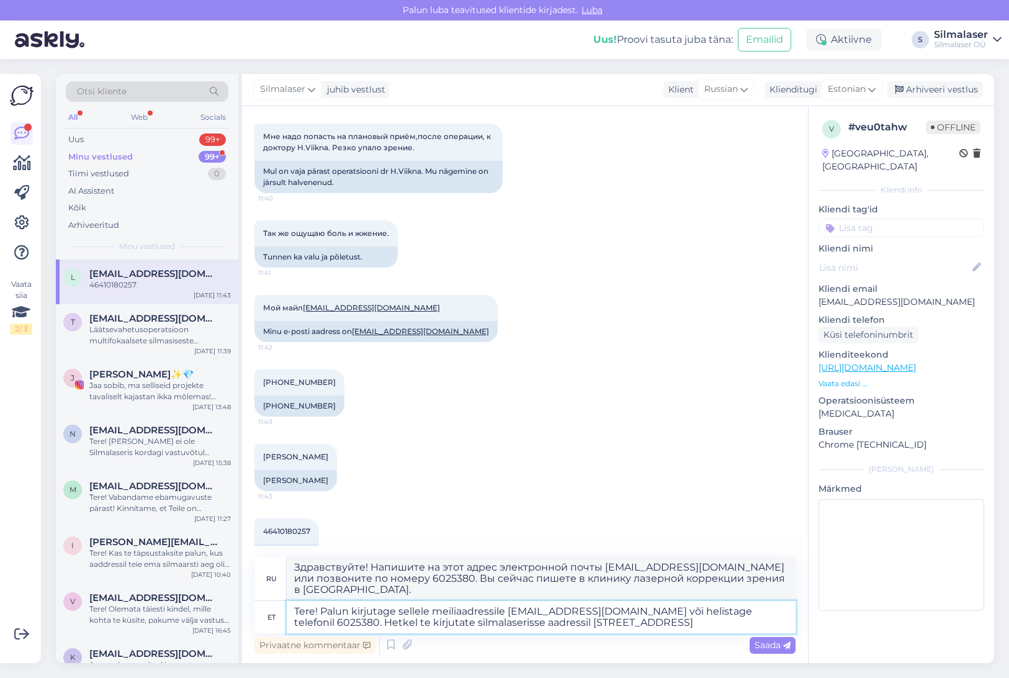
type textarea "Tere! Palun kirjutage sellele meiliaadressile [EMAIL_ADDRESS][DOMAIN_NAME] või …"
type textarea "Здравствуйте! Напишите на этот адрес электронной почты [EMAIL_ADDRESS][DOMAIN_N…"
type textarea "Tere! Palun kirjutage sellele meiliaadressile [EMAIL_ADDRESS][DOMAIN_NAME] või …"
type textarea "Здравствуйте! Напишите на адрес электронной почты [EMAIL_ADDRESS][DOMAIN_NAME] …"
type textarea "Tere! Palun kirjutage sellele meiliaadressile [EMAIL_ADDRESS][DOMAIN_NAME] või …"
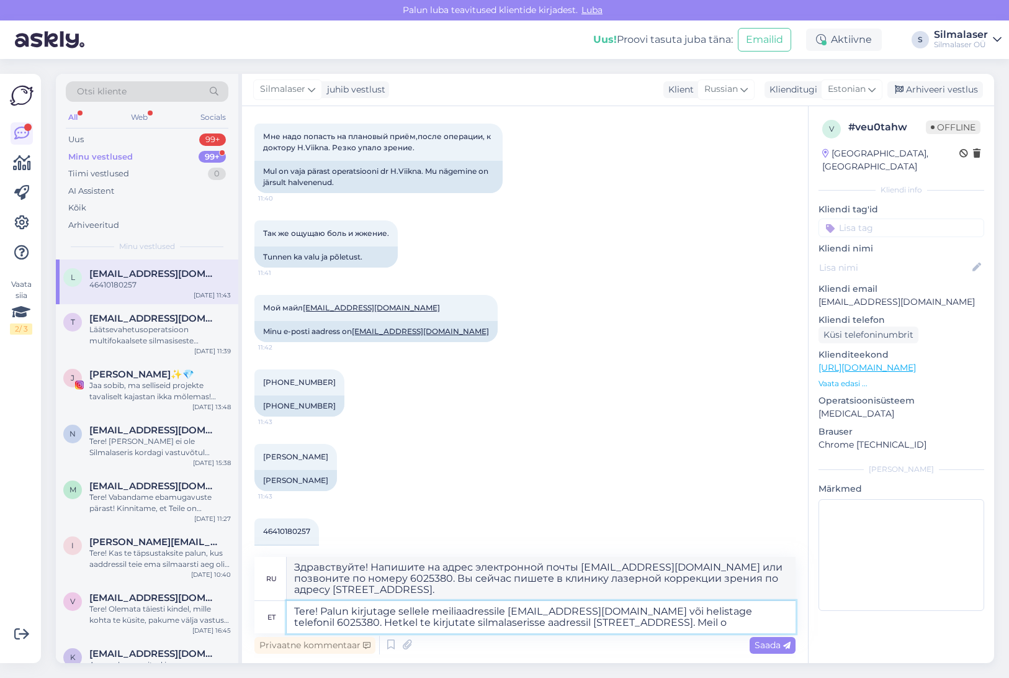
type textarea "Здравствуйте! Напишите на этот адрес электронной почты [EMAIL_ADDRESS][DOMAIN_N…"
type textarea "Tere! Palun kirjutage sellele meiliaadressile [EMAIL_ADDRESS][DOMAIN_NAME] või …"
type textarea "Здравствуйте! Напишите на этот адрес электронной почты [EMAIL_ADDRESS][DOMAIN_N…"
type textarea "Tere! Palun kirjutage sellele meiliaadressile [EMAIL_ADDRESS][DOMAIN_NAME] või …"
type textarea "Здравствуйте! Напишите на этот адрес электронной почты [EMAIL_ADDRESS][DOMAIN_N…"
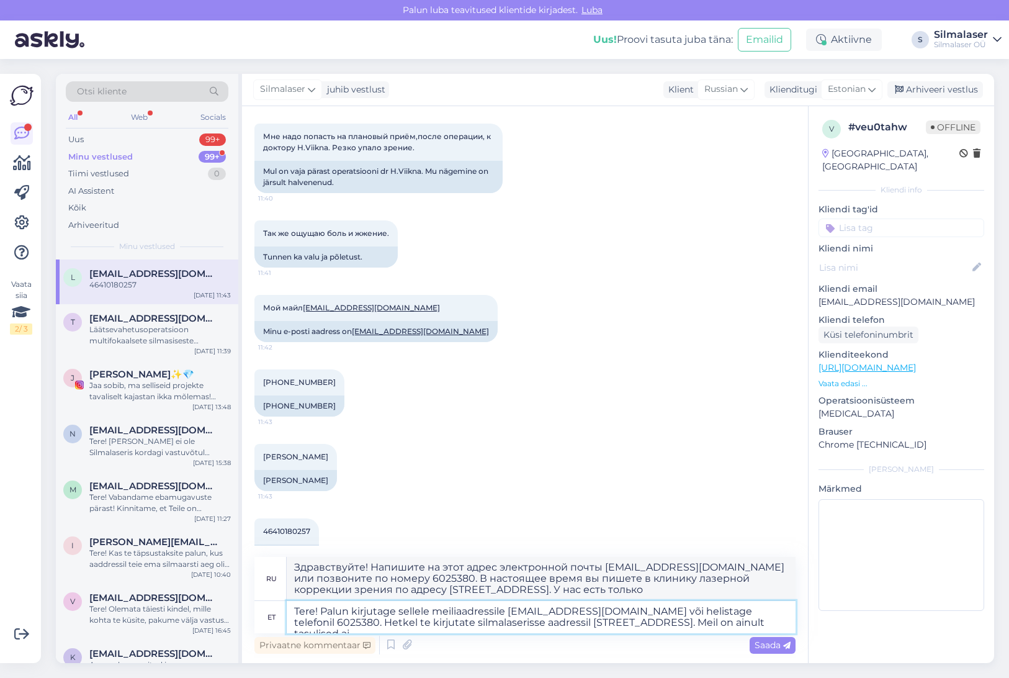
type textarea "Tere! Palun kirjutage sellele meiliaadressile [EMAIL_ADDRESS][DOMAIN_NAME] või …"
type textarea "Здравствуйте! Напишите на этот адрес электронной почты [EMAIL_ADDRESS][DOMAIN_N…"
type textarea "Tere! Palun kirjutage sellele meiliaadressile [EMAIL_ADDRESS][DOMAIN_NAME] või …"
type textarea "Здравствуйте! Напишите на этот адрес электронной почты [EMAIL_ADDRESS][DOMAIN_N…"
type textarea "Tere! Palun kirjutage sellele meiliaadressile [EMAIL_ADDRESS][DOMAIN_NAME] või …"
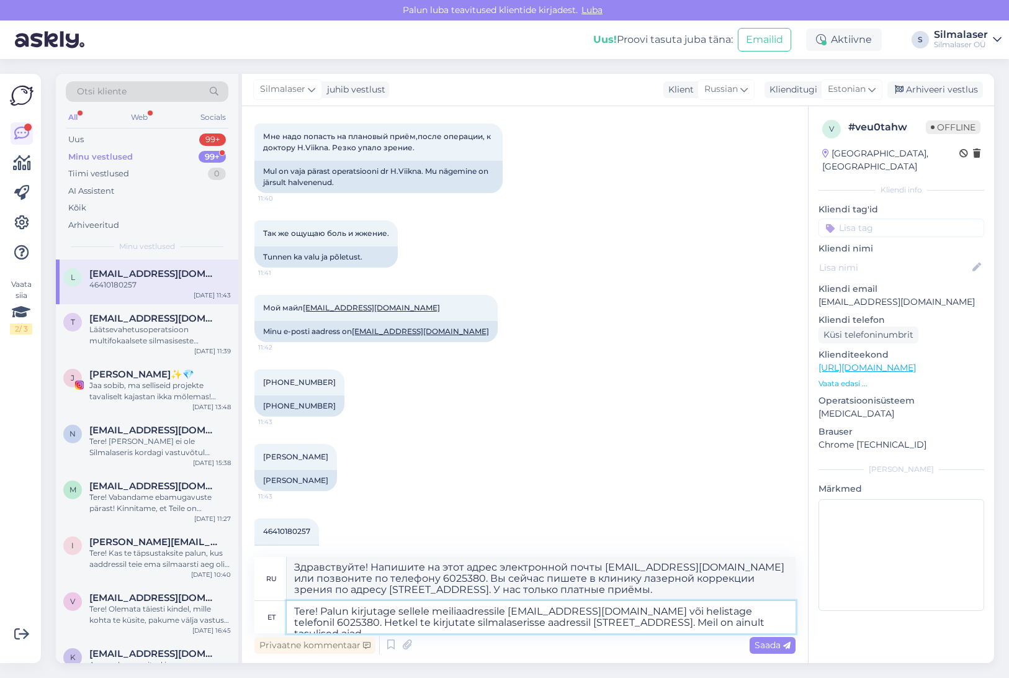
type textarea "Здравствуйте! Напишите на адрес электронной почты [EMAIL_ADDRESS][DOMAIN_NAME] …"
drag, startPoint x: 678, startPoint y: 609, endPoint x: 354, endPoint y: 621, distance: 324.2
click at [342, 624] on textarea "Tere! Palun kirjutage sellele meiliaadressile [EMAIL_ADDRESS][DOMAIN_NAME] või …" at bounding box center [541, 617] width 509 height 32
type textarea "Tere! Palun kirjutage sellele meiliaadressile silmakirurgia@regionaalhaigla.eeH…"
type textarea "Здравствуйте! Напишите на этот адрес электронной почты: [EMAIL_ADDRESS][DOMAIN_…"
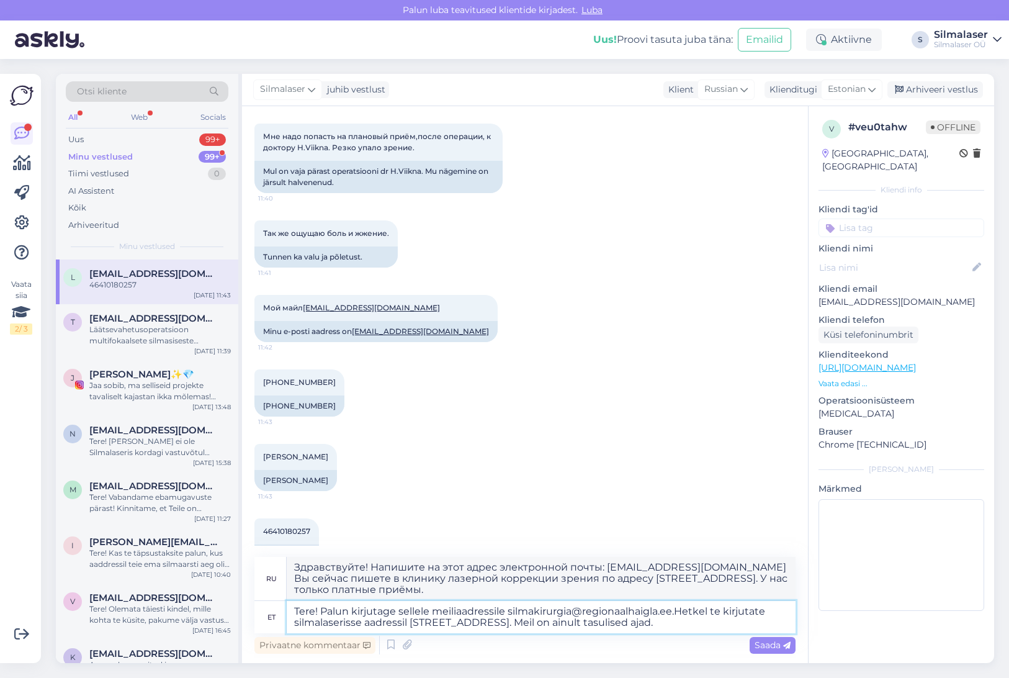
type textarea "Tere! Palun kirjutage sellele meiliaadressile [EMAIL_ADDRESS][DOMAIN_NAME]. Het…"
type textarea "Здравствуйте! Напишите на этот адрес электронной почты: [EMAIL_ADDRESS][DOMAIN_…"
type textarea "Tere! Palun kirjutage sellele meiliaadressile [EMAIL_ADDRESS][DOMAIN_NAME]. Het…"
type textarea "Здравствуйте! Пожалуйста, напишите на этот адрес электронной почты: [EMAIL_ADDR…"
type textarea "Tere! Palun kirjutage sellele meiliaadressile [EMAIL_ADDRESS][DOMAIN_NAME]. Het…"
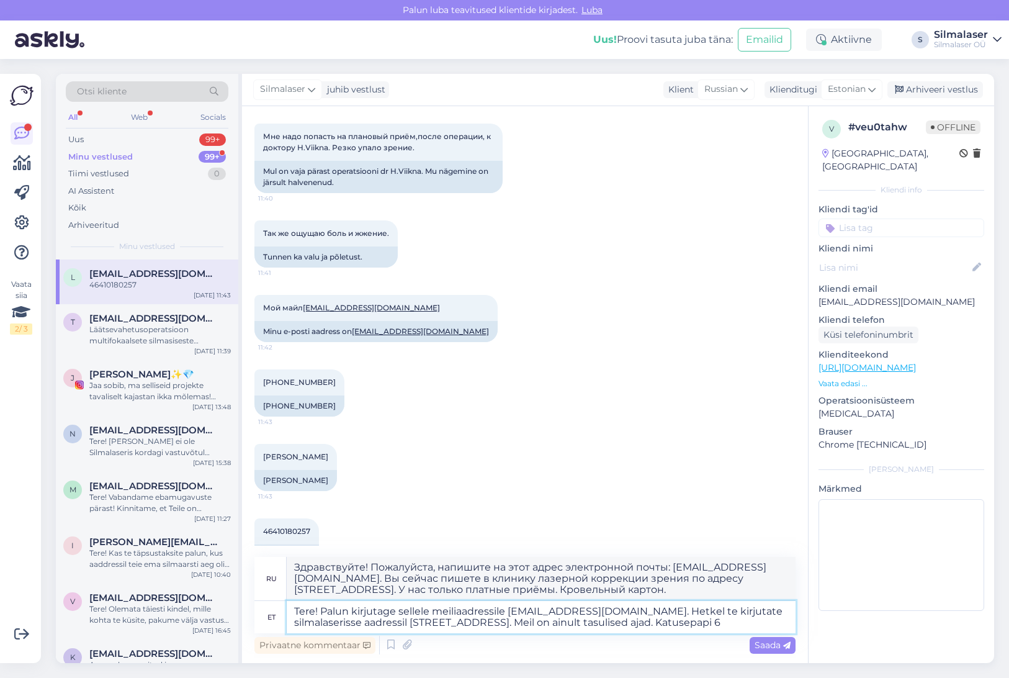
type textarea "Здравствуйте! Пожалуйста, напишите на этот адрес электронной почты: [EMAIL_ADDR…"
type textarea "Tere! Palun kirjutage sellele meiliaadressile [EMAIL_ADDRESS][DOMAIN_NAME]. Het…"
type textarea "Здравствуйте! Пожалуйста, напишите на этот адрес электронной почты: [EMAIL_ADDR…"
type textarea "Tere! Palun kirjutage sellele meiliaadressile [EMAIL_ADDRESS][DOMAIN_NAME]. Het…"
type textarea "Здравствуйте! Напишите на этот адрес электронной почты: [EMAIL_ADDRESS][DOMAIN_…"
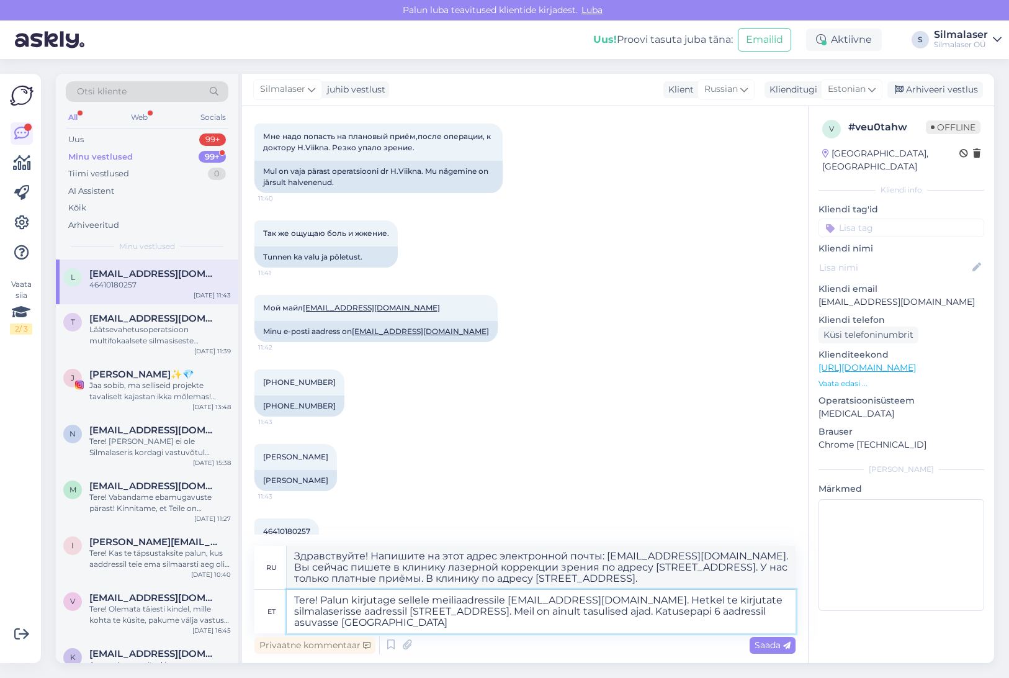
type textarea "Tere! Palun kirjutage sellele meiliaadressile [EMAIL_ADDRESS][DOMAIN_NAME]. Het…"
type textarea "Здравствуйте! Пожалуйста, напишите на этот адрес электронной почты: [EMAIL_ADDR…"
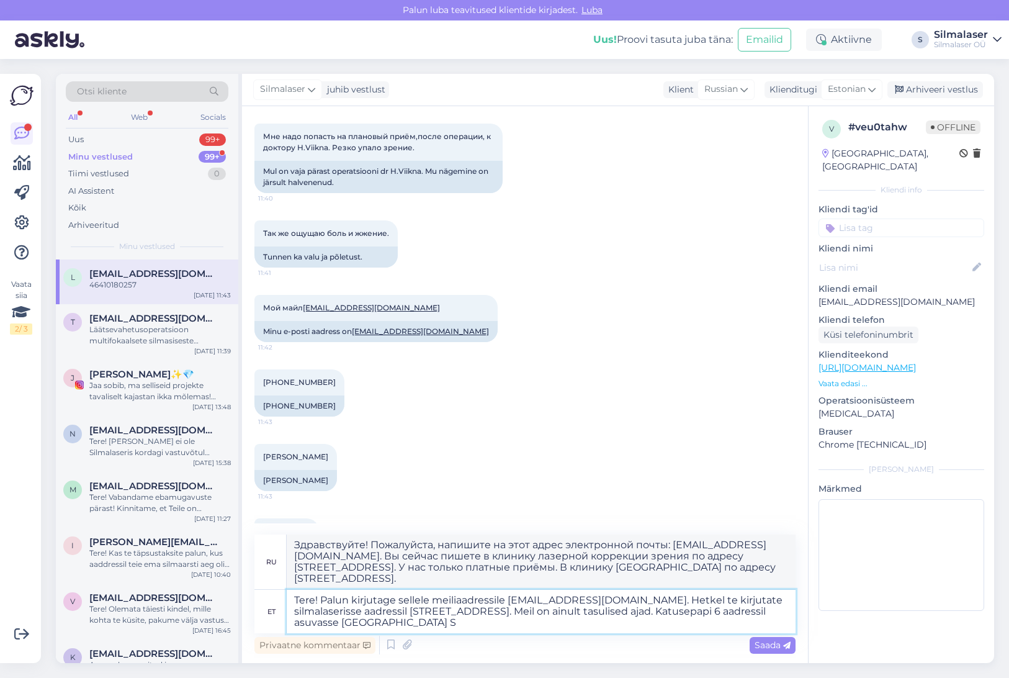
type textarea "Tere! Palun kirjutage sellele meiliaadressile [EMAIL_ADDRESS][DOMAIN_NAME]. Het…"
type textarea "Здравствуйте! Пожалуйста, напишите на этот адрес электронной почты: [EMAIL_ADDR…"
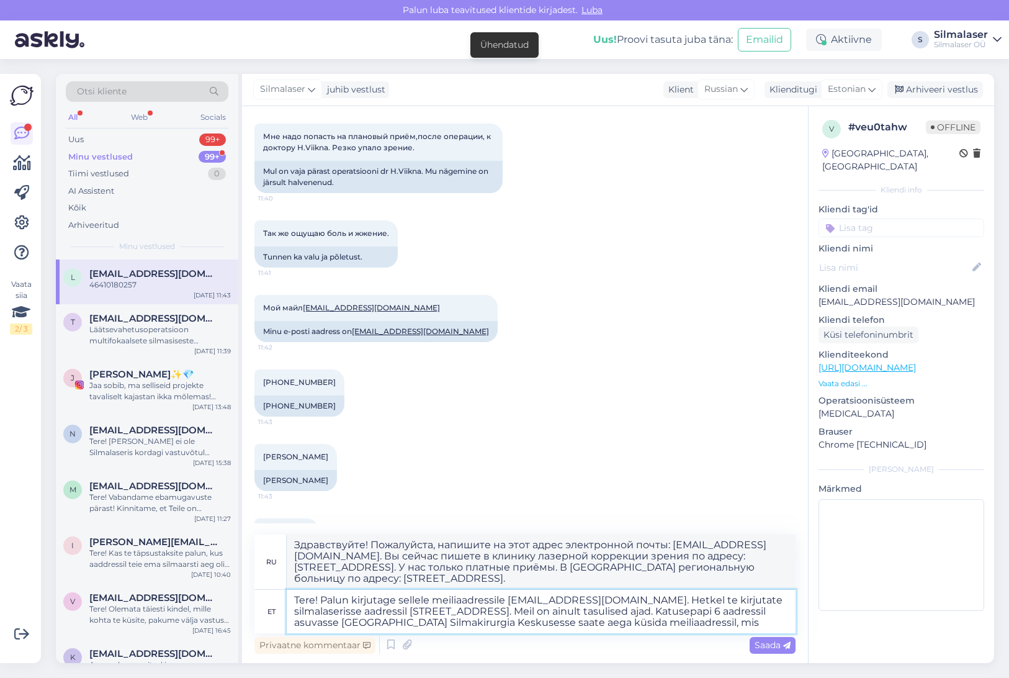
type textarea "Tere! Palun kirjutage sellele meiliaadressile [EMAIL_ADDRESS][DOMAIN_NAME]. Het…"
type textarea "Здравствуйте! Пожалуйста, напишите на этот адрес электронной почты: [EMAIL_ADDR…"
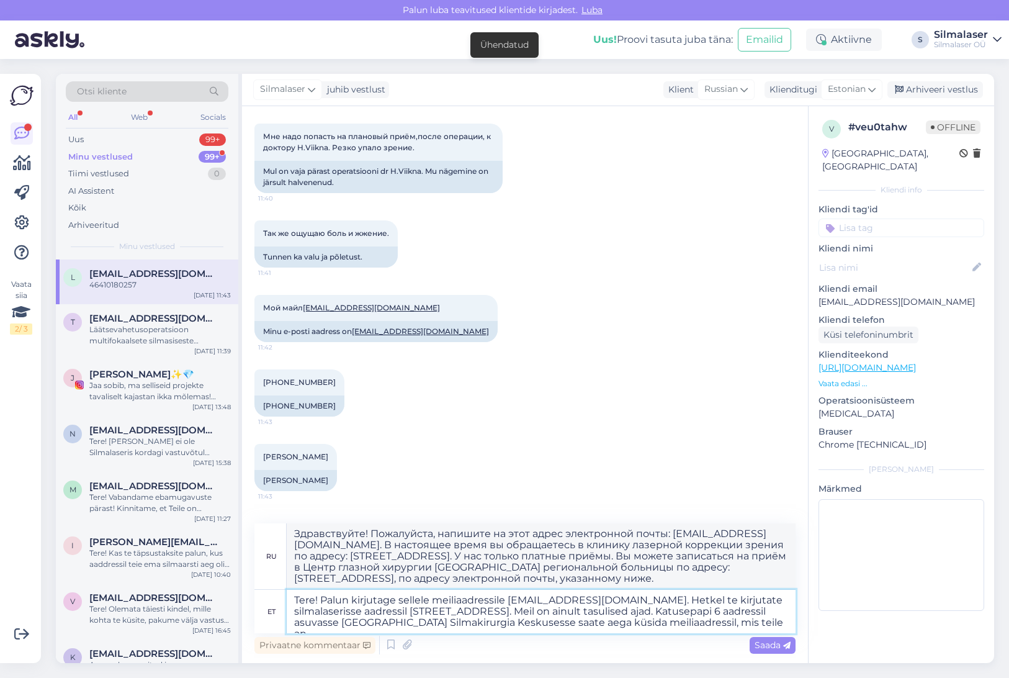
type textarea "Tere! Palun kirjutage sellele meiliaadressile [EMAIL_ADDRESS][DOMAIN_NAME]. Het…"
type textarea "Здравствуйте! Пожалуйста, напишите на этот адрес электронной почты [EMAIL_ADDRE…"
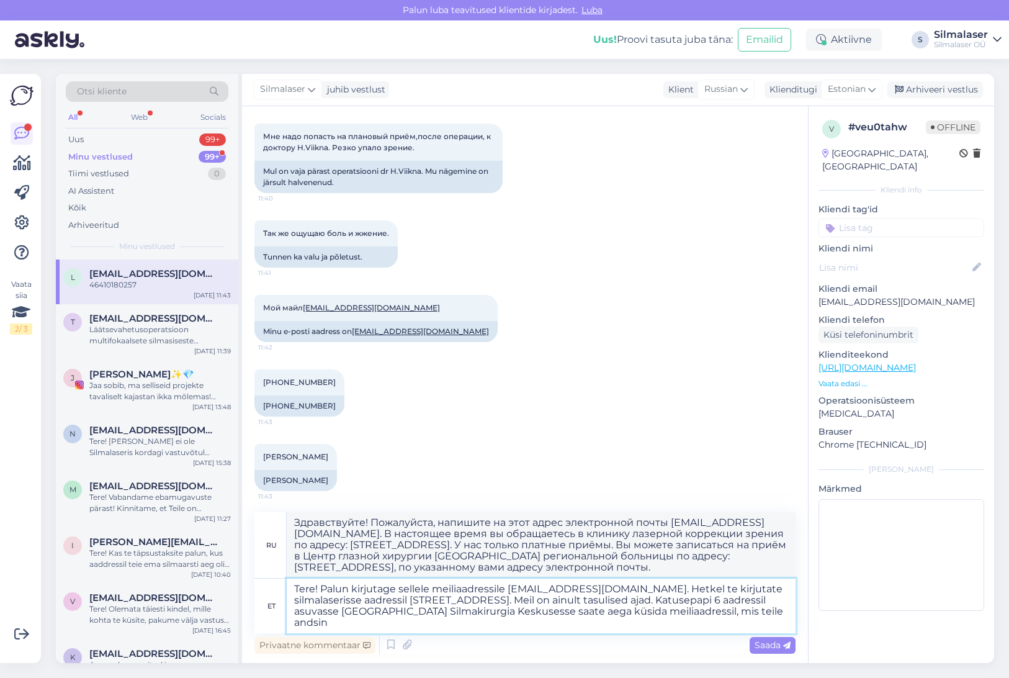
type textarea "Tere! Palun kirjutage sellele meiliaadressile [EMAIL_ADDRESS][DOMAIN_NAME]. Het…"
type textarea "Здравствуйте! Напишите, пожалуйста, на этот адрес электронной почты: [EMAIL_ADD…"
type textarea "Tere! Palun kirjutage sellele meiliaadressile [EMAIL_ADDRESS][DOMAIN_NAME]. Het…"
type textarea "Здравствуйте! Пожалуйста, напишите на этот адрес электронной почты: [EMAIL_ADDR…"
type textarea "Tere! Palun kirjutage sellele meiliaadressile [EMAIL_ADDRESS][DOMAIN_NAME]. Het…"
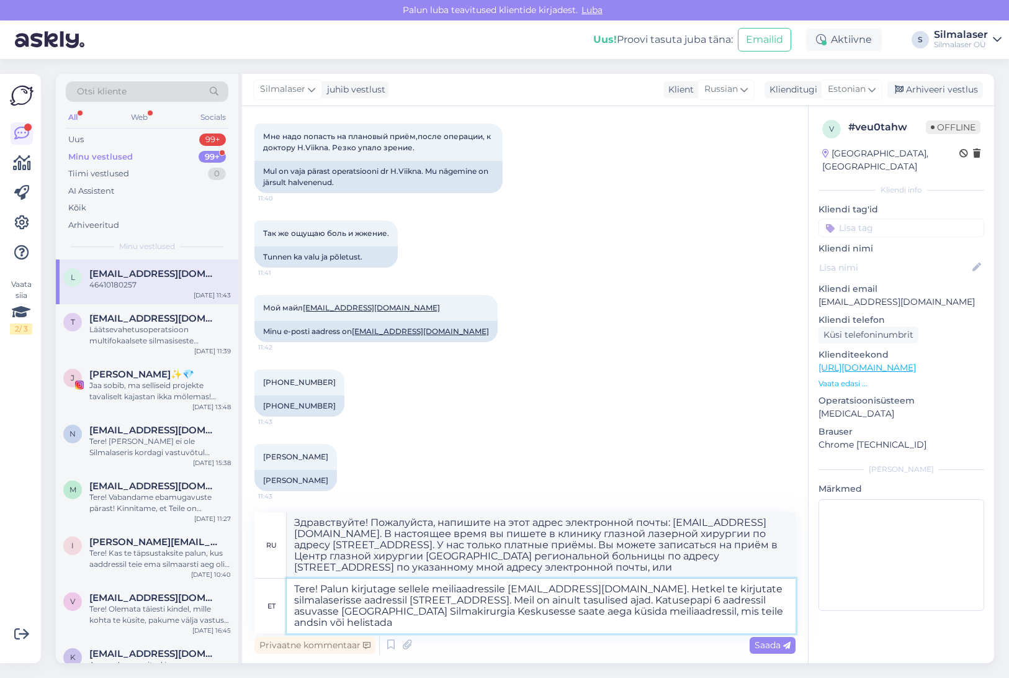
type textarea "Здравствуйте! Напишите на этот адрес электронной почты [EMAIL_ADDRESS][DOMAIN_N…"
type textarea "Tere! Palun kirjutage sellele meiliaadressile [EMAIL_ADDRESS][DOMAIN_NAME]. Het…"
type textarea "Здравствуйте! Пожалуйста, напишите на этот адрес электронной почты: [EMAIL_ADDR…"
type textarea "Tere! Palun kirjutage sellele meiliaadressile [EMAIL_ADDRESS][DOMAIN_NAME]. Het…"
type textarea "Здравствуйте! Напишите, пожалуйста, на этот адрес электронной почты: [EMAIL_ADD…"
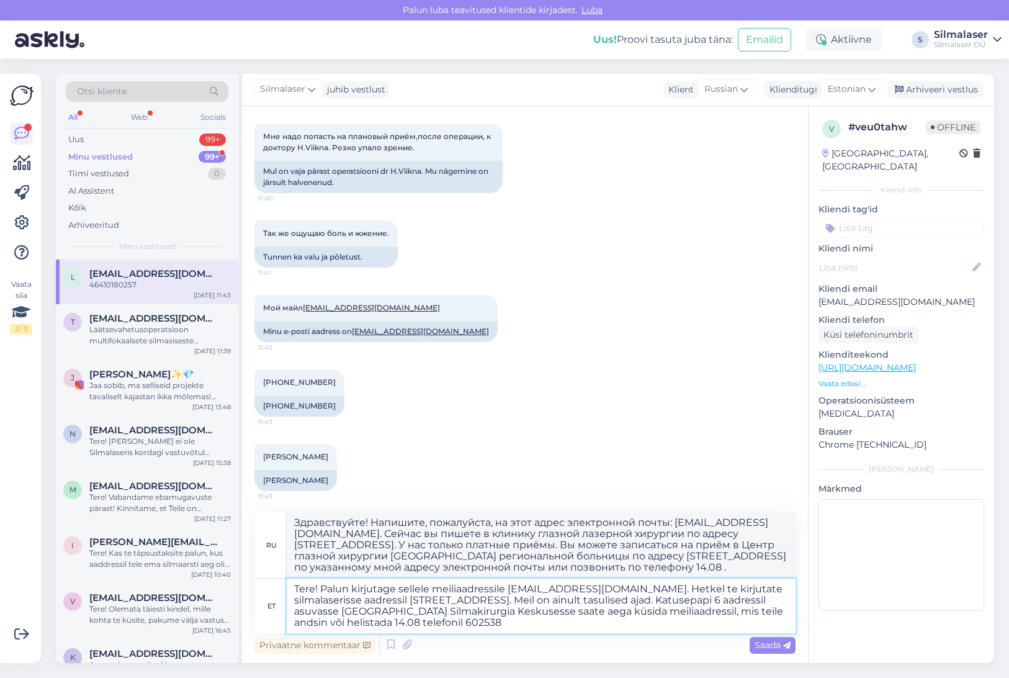
type textarea "Tere! Palun kirjutage sellele meiliaadressile [EMAIL_ADDRESS][DOMAIN_NAME]. Het…"
type textarea "Здравствуйте! Напишите на этот адрес электронной почты [EMAIL_ADDRESS][DOMAIN_N…"
type textarea "Tere! Palun kirjutage sellele meiliaadressile [EMAIL_ADDRESS][DOMAIN_NAME]. Het…"
type textarea "Здравствуйте! Напишите, пожалуйста, на этот адрес электронной почты: [EMAIL_ADD…"
type textarea "Tere! Palun kirjutage sellele meiliaadressile [EMAIL_ADDRESS][DOMAIN_NAME]. Het…"
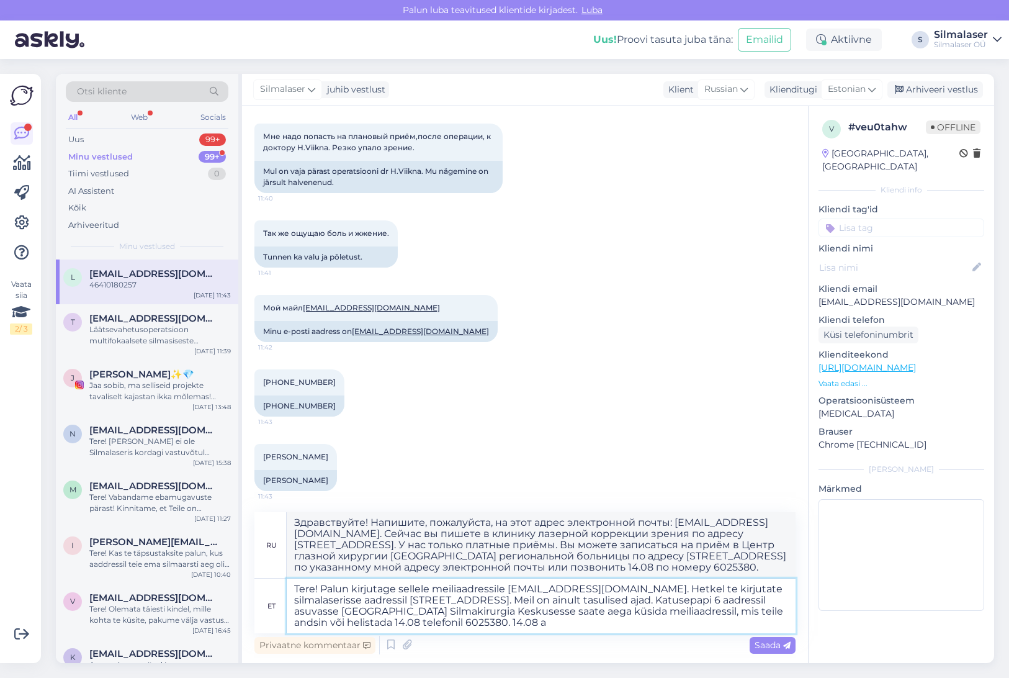
type textarea "Здравствуйте! Напишите на этот адрес электронной почты [EMAIL_ADDRESS][DOMAIN_N…"
type textarea "Tere! Palun kirjutage sellele meiliaadressile [EMAIL_ADDRESS][DOMAIN_NAME]. Het…"
type textarea "Здравствуйте! Пожалуйста, напишите на этот адрес электронной почты: [EMAIL_ADDR…"
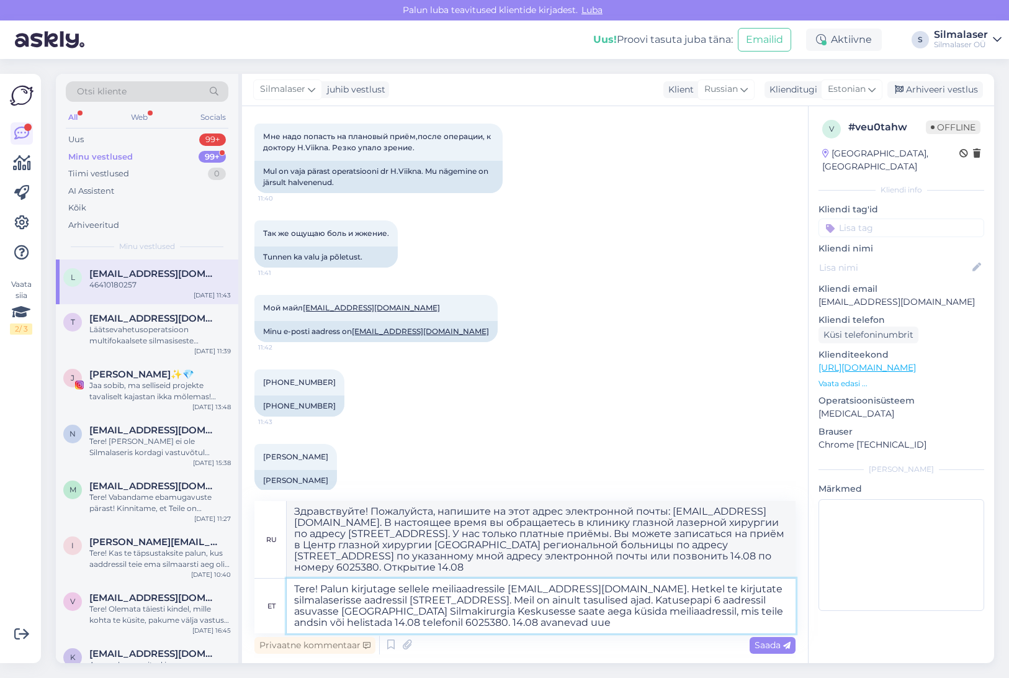
type textarea "Tere! Palun kirjutage sellele meiliaadressile [EMAIL_ADDRESS][DOMAIN_NAME]. Het…"
type textarea "Здравствуйте! Напишите на этот адрес электронной почты: [EMAIL_ADDRESS][DOMAIN_…"
type textarea "Tere! Palun kirjutage sellele meiliaadressile [EMAIL_ADDRESS][DOMAIN_NAME]. Het…"
type textarea "Здравствуйте! Пожалуйста, напишите на этот адрес электронной почты: [EMAIL_ADDR…"
type textarea "Tere! Palun kirjutage sellele meiliaadressile [EMAIL_ADDRESS][DOMAIN_NAME]. Het…"
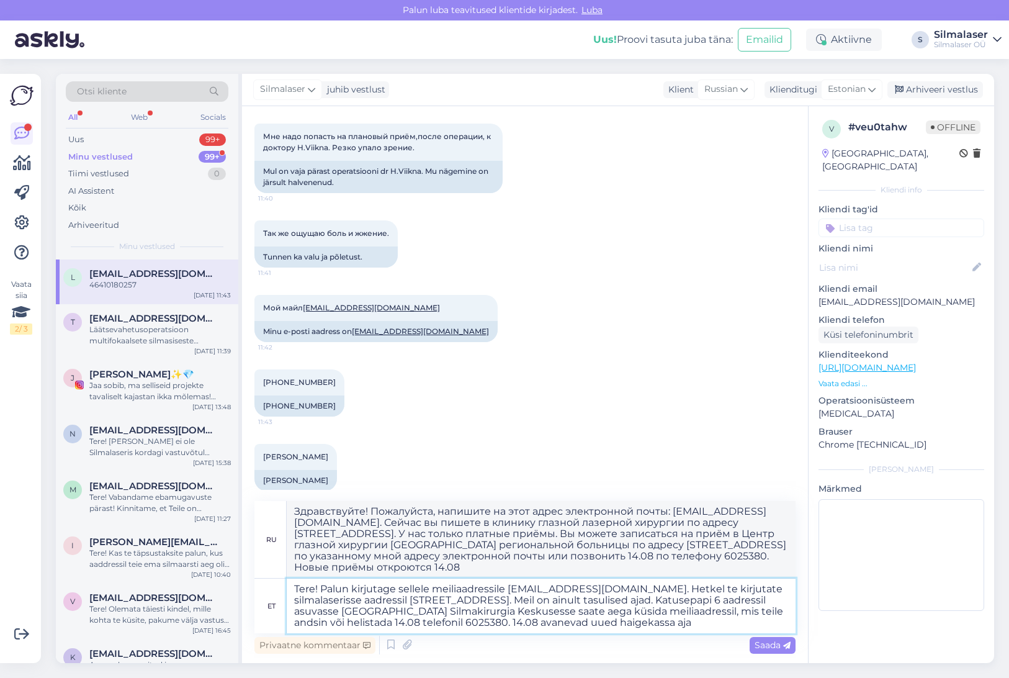
type textarea "Здравствуйте! Пожалуйста, напишите на этот адрес электронной почты: [EMAIL_ADDR…"
type textarea "Tere! Palun kirjutage sellele meiliaadressile [EMAIL_ADDRESS][DOMAIN_NAME]. Het…"
type textarea "Здравствуйте! Пожалуйста, напишите на этот адрес электронной почты: [EMAIL_ADDR…"
type textarea "Tere! Palun kirjutage sellele meiliaadressile [EMAIL_ADDRESS][DOMAIN_NAME]. Het…"
click at [760, 648] on span "Saada" at bounding box center [773, 644] width 36 height 11
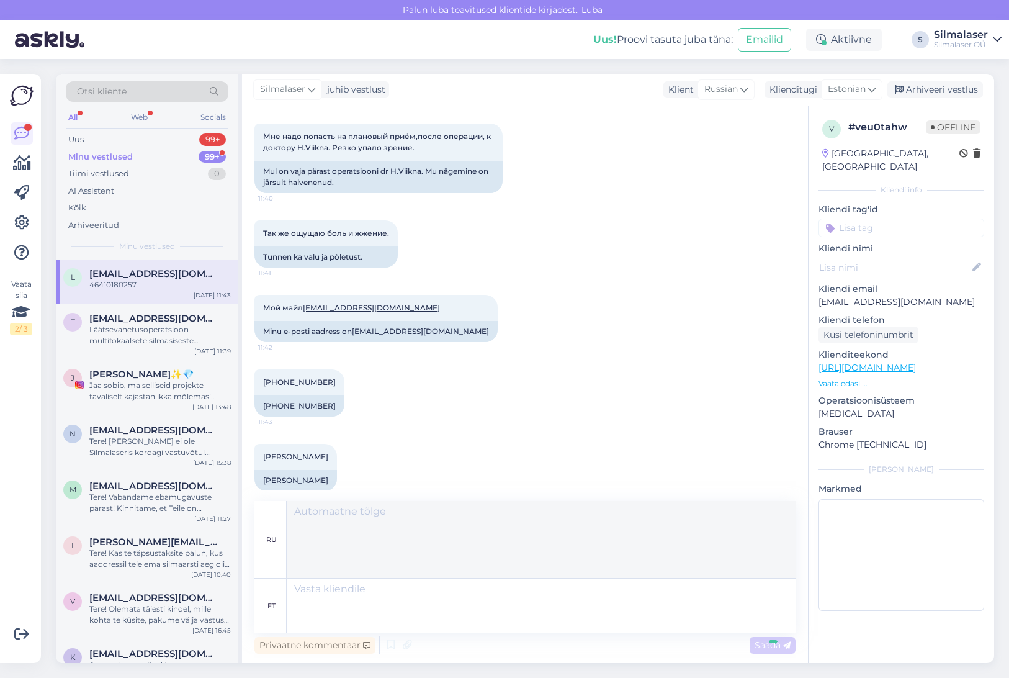
scroll to position [377, 0]
